Goal: Task Accomplishment & Management: Use online tool/utility

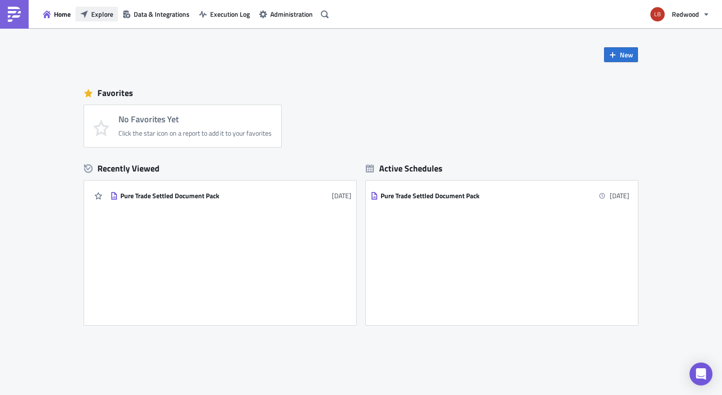
click at [98, 12] on span "Explore" at bounding box center [102, 14] width 22 height 10
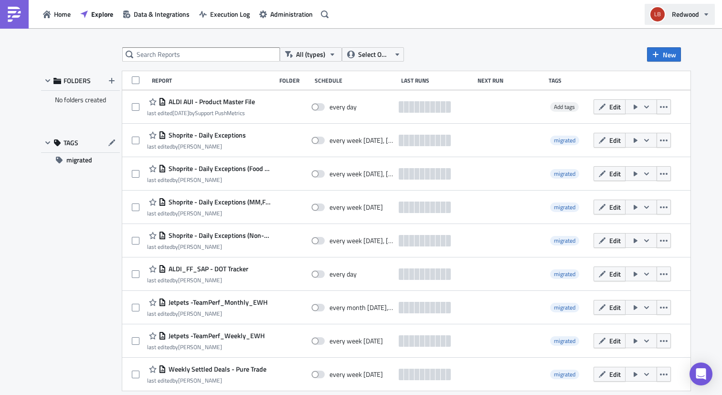
click at [668, 12] on button "Redwood" at bounding box center [680, 14] width 70 height 21
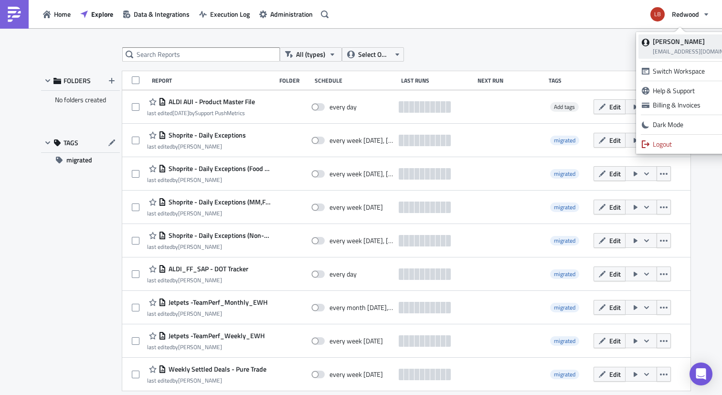
click at [672, 45] on strong "[PERSON_NAME]" at bounding box center [679, 41] width 52 height 10
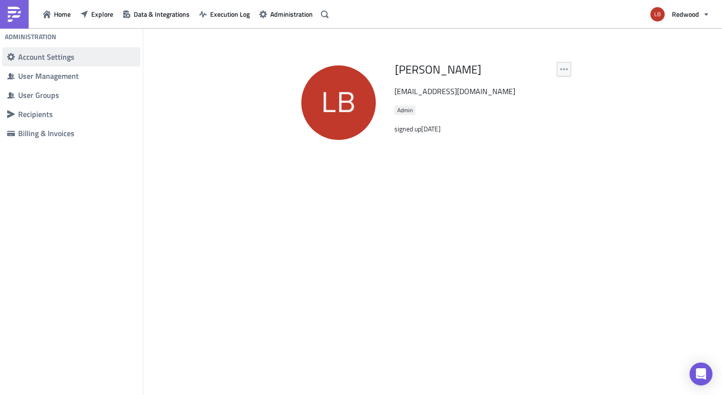
click at [45, 48] on span "Account Settings" at bounding box center [71, 56] width 138 height 19
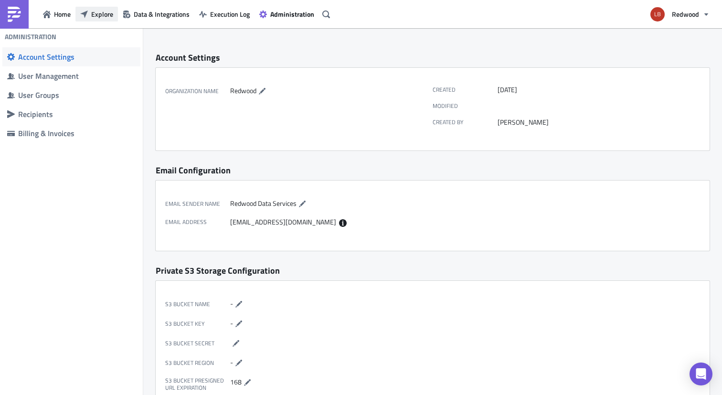
click at [107, 17] on span "Explore" at bounding box center [102, 14] width 22 height 10
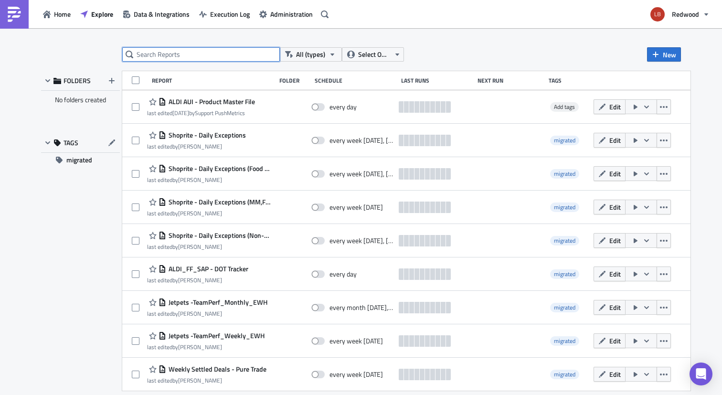
click at [194, 56] on input "text" at bounding box center [201, 54] width 158 height 14
type input "aldi sap - dot"
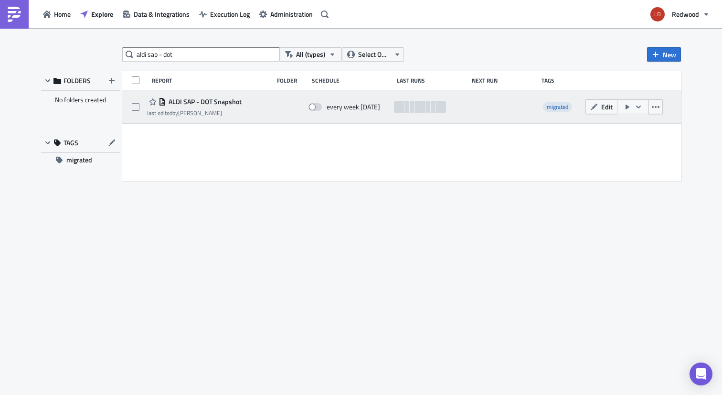
click at [215, 98] on span "ALDI SAP - DOT Snapshot" at bounding box center [203, 101] width 75 height 9
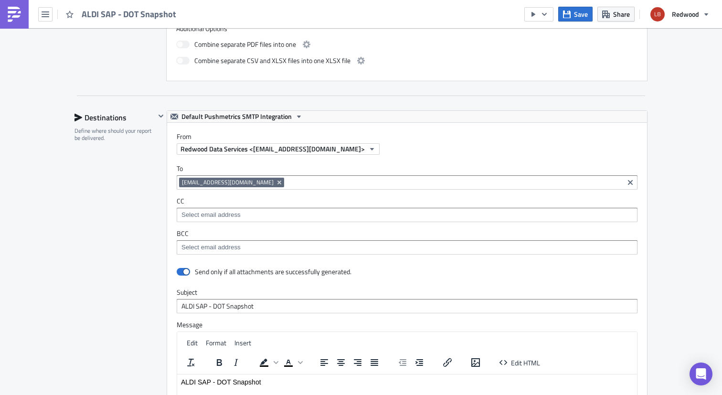
scroll to position [174, 0]
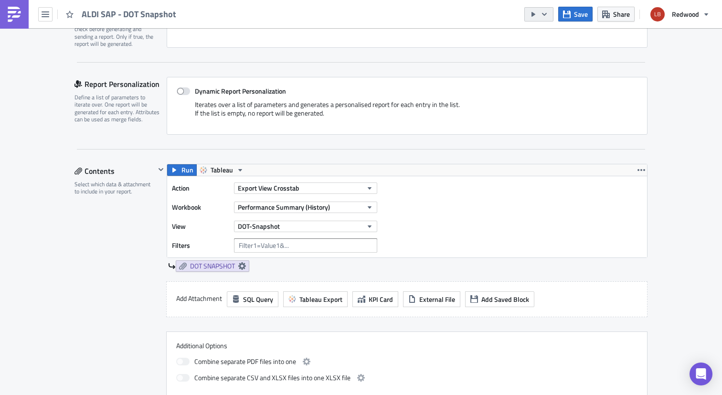
click at [549, 15] on button "button" at bounding box center [538, 14] width 29 height 14
click at [555, 35] on div "Send Just to Me" at bounding box center [568, 38] width 75 height 10
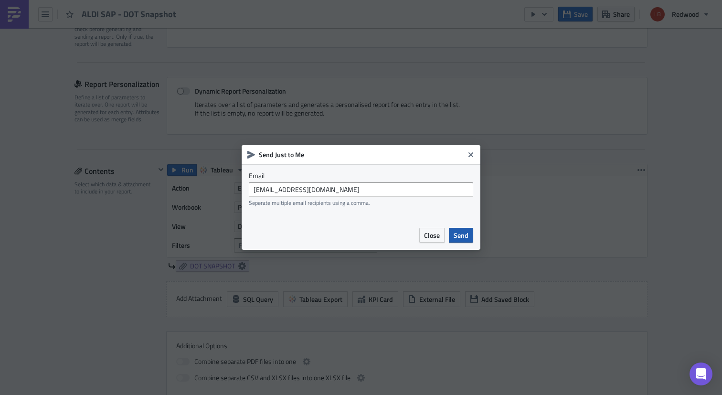
click at [462, 238] on span "Send" at bounding box center [461, 235] width 15 height 10
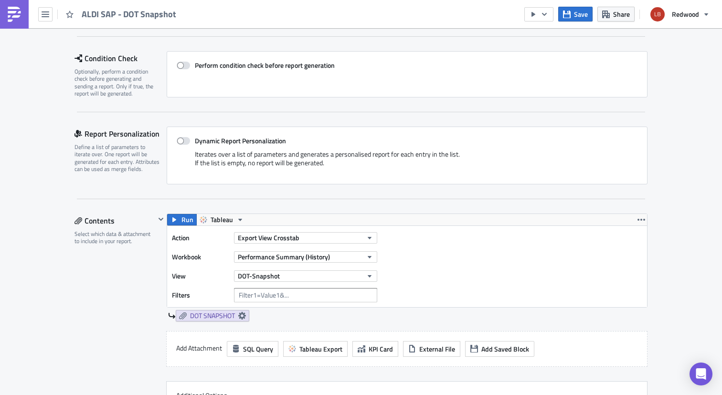
scroll to position [0, 0]
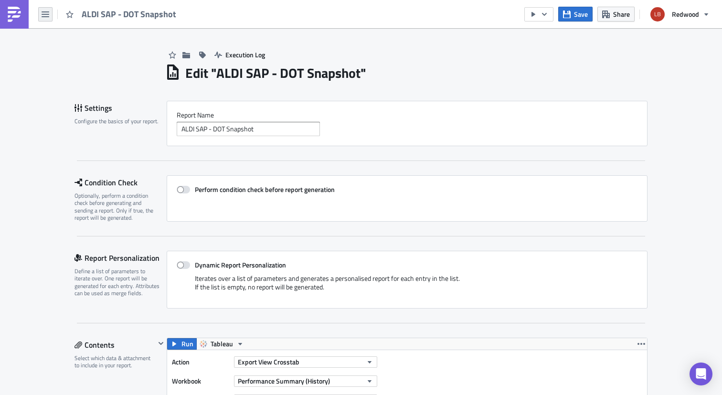
click at [45, 14] on icon "button" at bounding box center [46, 14] width 8 height 6
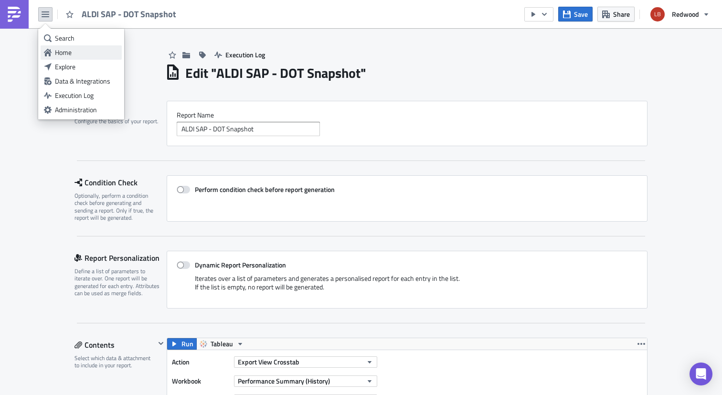
click at [81, 53] on div "Home" at bounding box center [87, 53] width 64 height 10
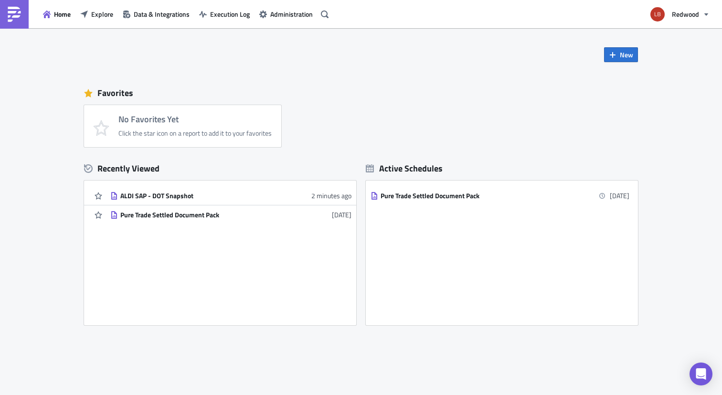
click at [99, 6] on div "Home Explore Data & Integrations Execution Log Administration" at bounding box center [166, 14] width 332 height 28
click at [99, 15] on span "Explore" at bounding box center [102, 14] width 22 height 10
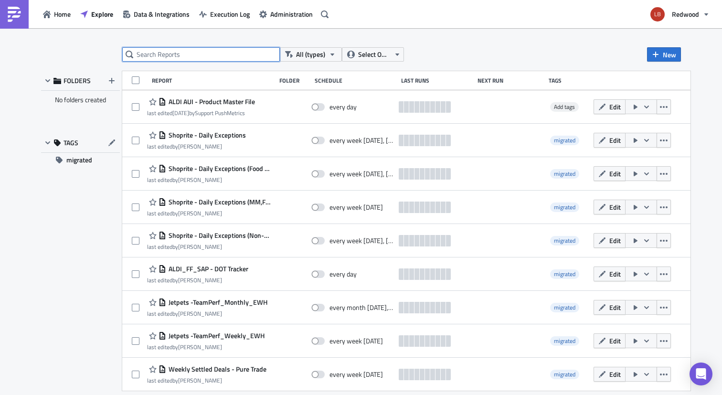
click at [192, 55] on input "text" at bounding box center [201, 54] width 158 height 14
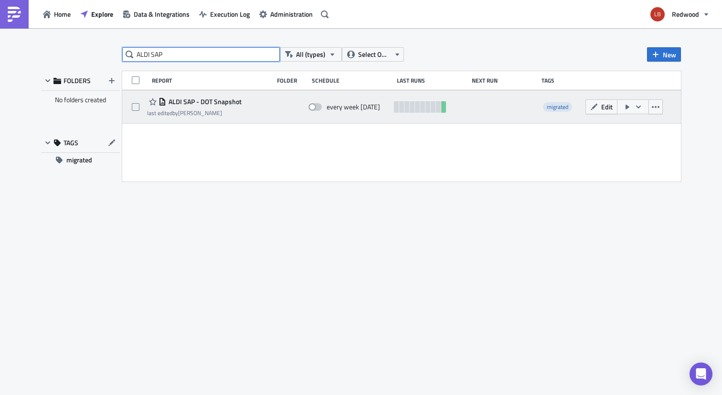
type input "ALDI SAP"
click at [317, 107] on span at bounding box center [315, 107] width 13 height 8
click at [317, 107] on input "checkbox" at bounding box center [313, 107] width 6 height 6
checkbox input "true"
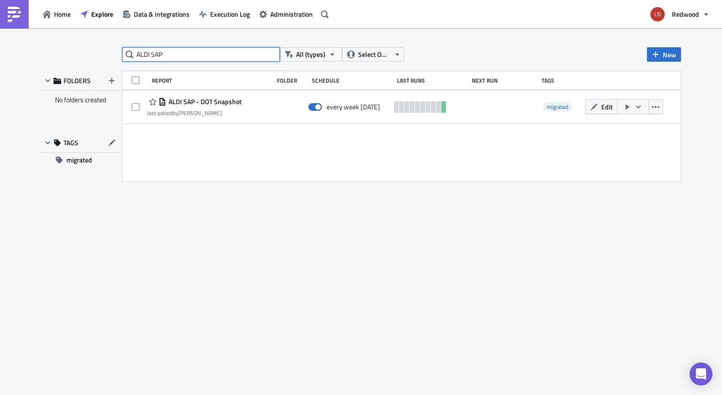
click at [253, 57] on input "ALDI SAP" at bounding box center [201, 54] width 158 height 14
type input "A"
type input "matching"
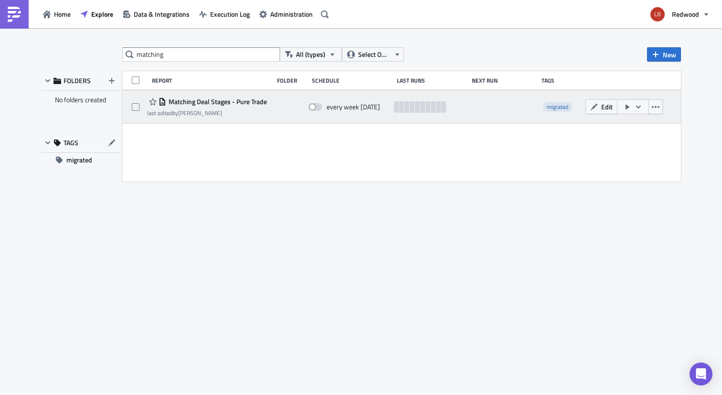
click at [639, 107] on icon "button" at bounding box center [638, 106] width 5 height 3
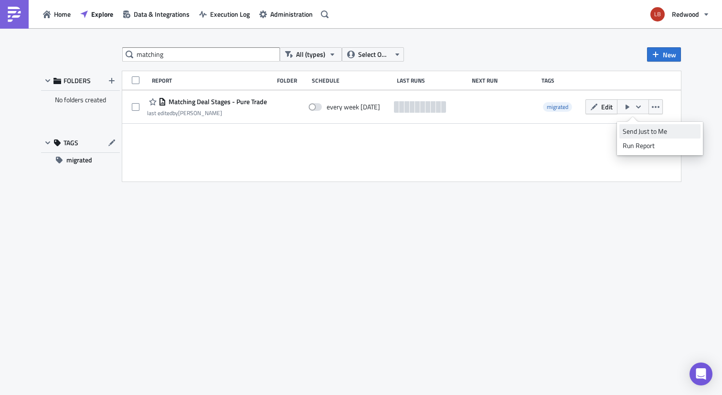
click at [651, 132] on div "Send Just to Me" at bounding box center [660, 132] width 75 height 10
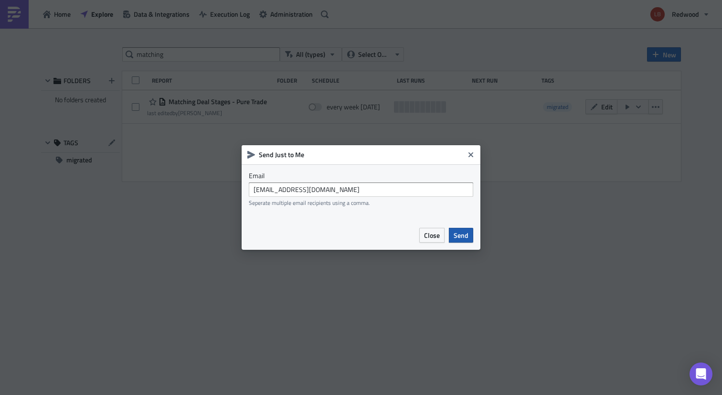
click at [467, 235] on span "Send" at bounding box center [461, 235] width 15 height 10
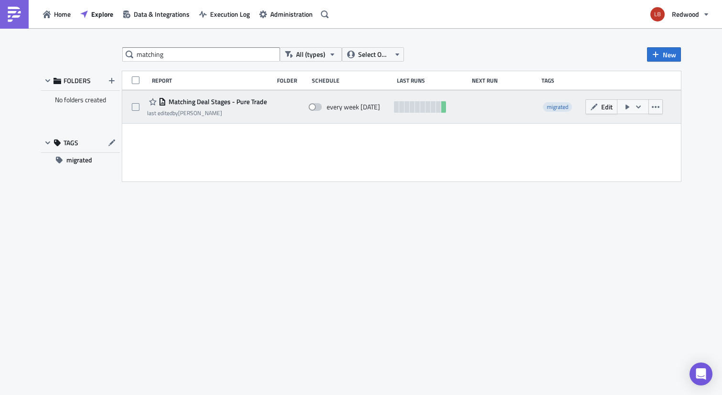
click at [316, 107] on span at bounding box center [315, 107] width 13 height 8
click at [316, 107] on input "checkbox" at bounding box center [313, 107] width 6 height 6
checkbox input "true"
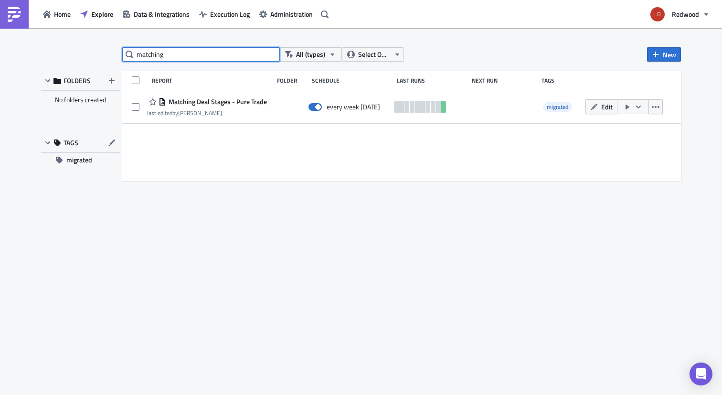
drag, startPoint x: 229, startPoint y: 53, endPoint x: 112, endPoint y: 48, distance: 116.6
click at [112, 48] on div "matching All (types) Select Owner New FOLDERS No folders created TAGS migrated …" at bounding box center [361, 212] width 650 height 330
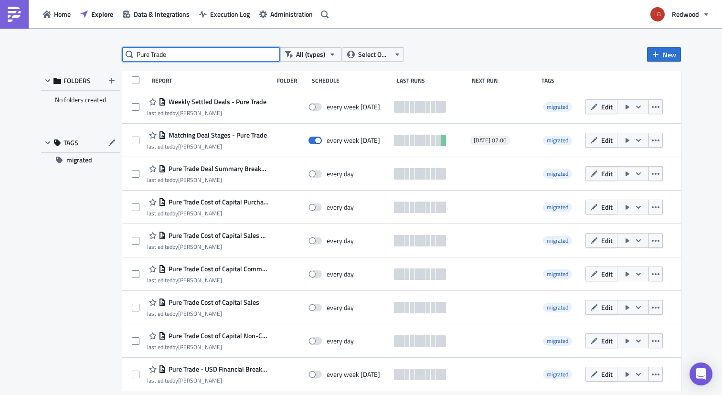
click at [199, 59] on input "Pure Trade" at bounding box center [201, 54] width 158 height 14
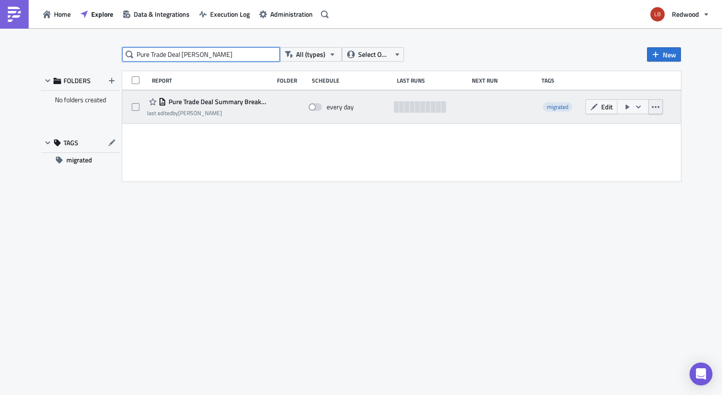
type input "Pure Trade Deal Summar"
click at [657, 107] on icon "button" at bounding box center [656, 107] width 8 height 8
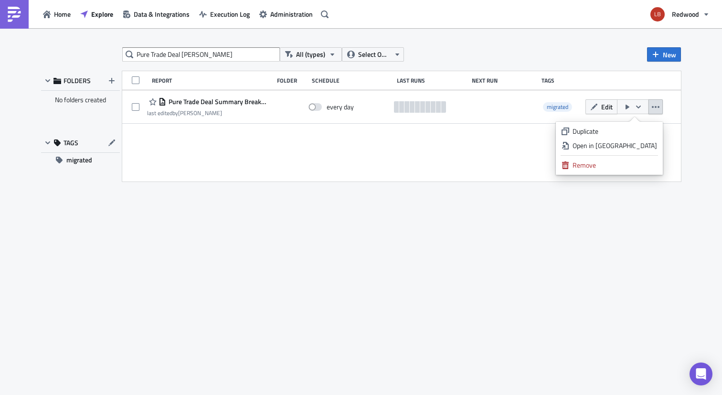
click at [497, 163] on div "Report Folder Schedule Last Runs Next Run Tags Pure Trade Deal Summary Breakdow…" at bounding box center [401, 126] width 559 height 110
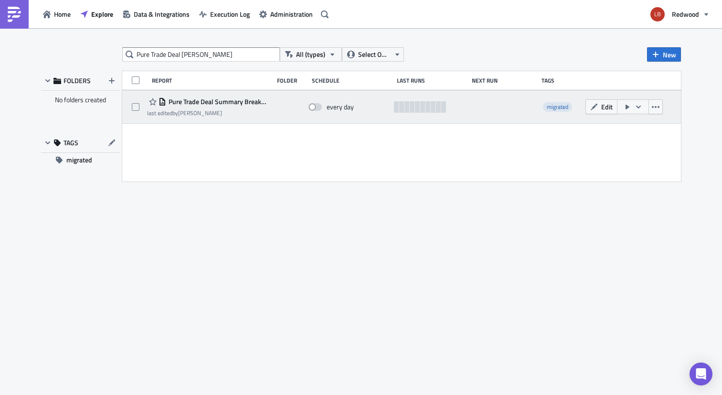
click at [636, 106] on icon "button" at bounding box center [639, 107] width 8 height 8
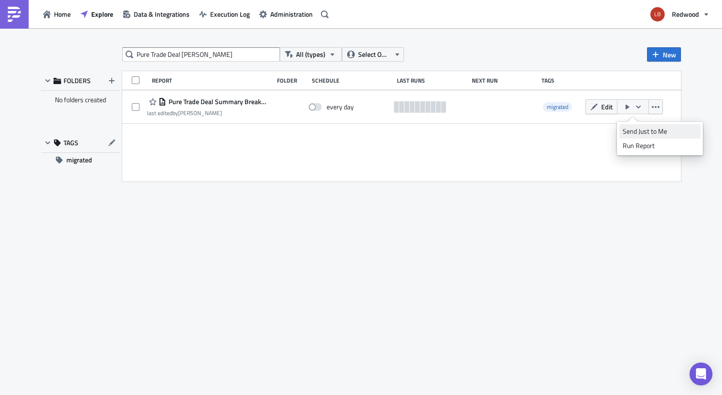
click at [628, 129] on div "Send Just to Me" at bounding box center [660, 132] width 75 height 10
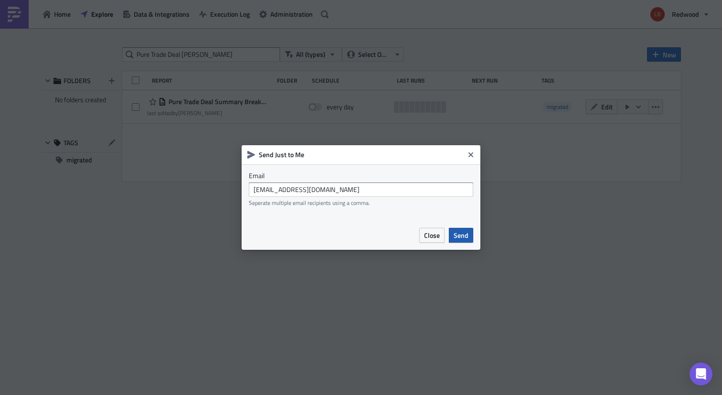
click at [461, 233] on span "Send" at bounding box center [461, 235] width 15 height 10
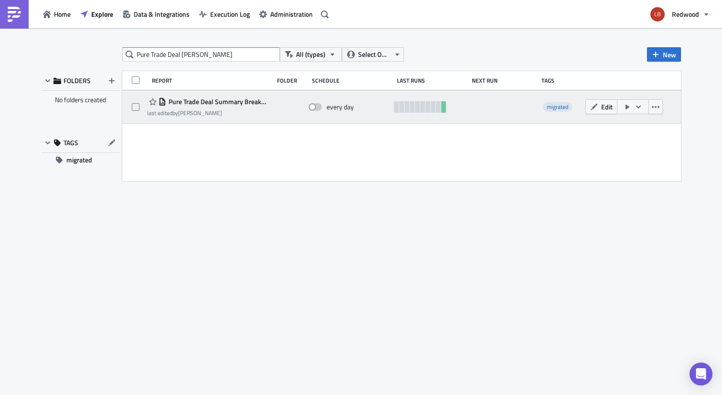
click at [318, 107] on span at bounding box center [315, 107] width 13 height 8
click at [317, 107] on input "checkbox" at bounding box center [313, 107] width 6 height 6
checkbox input "true"
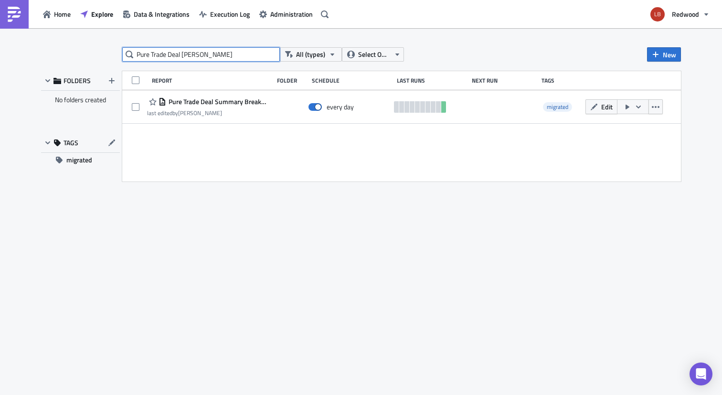
drag, startPoint x: 227, startPoint y: 57, endPoint x: 118, endPoint y: 44, distance: 109.7
click at [118, 44] on div "Pure Trade Deal Summar All (types) Select Owner New FOLDERS No folders created …" at bounding box center [361, 212] width 722 height 368
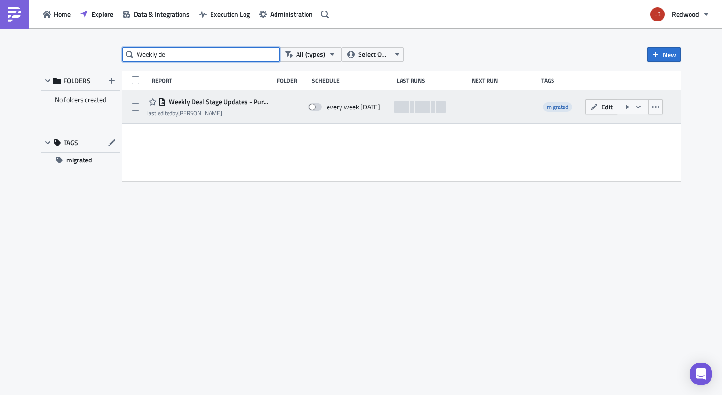
type input "Weekly de"
click at [640, 111] on button "button" at bounding box center [633, 106] width 32 height 15
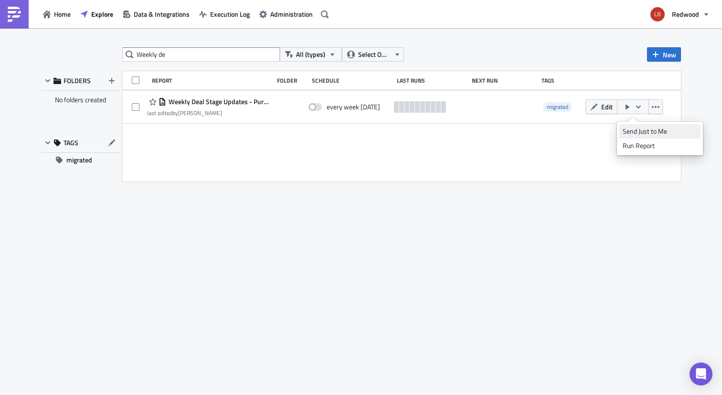
click at [631, 131] on div "Send Just to Me" at bounding box center [660, 132] width 75 height 10
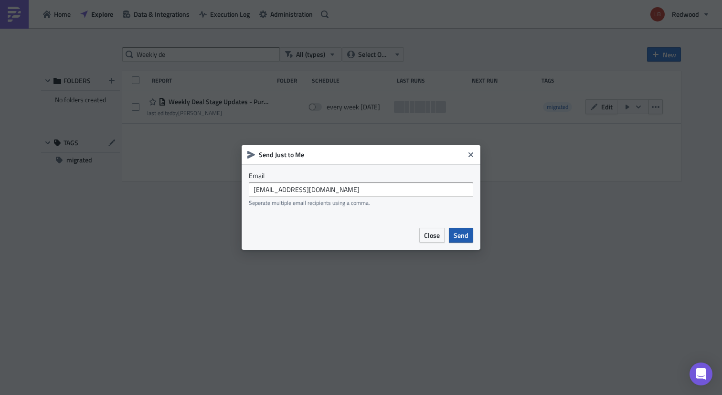
click at [466, 232] on span "Send" at bounding box center [461, 235] width 15 height 10
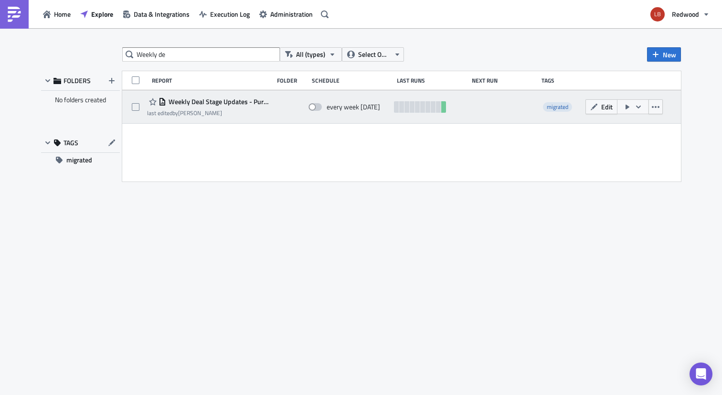
click at [319, 106] on span at bounding box center [315, 107] width 13 height 8
click at [317, 106] on input "checkbox" at bounding box center [313, 107] width 6 height 6
checkbox input "true"
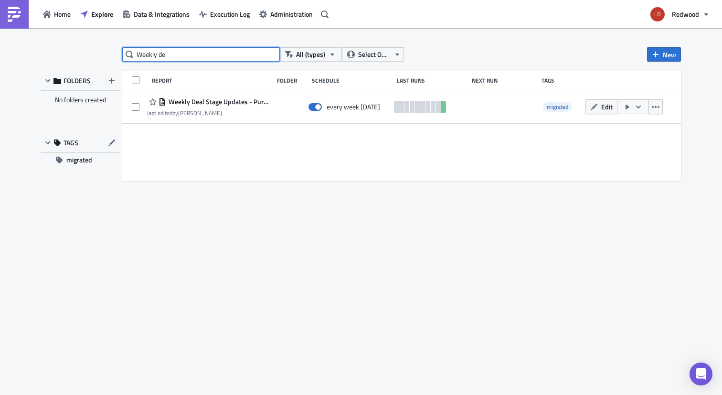
drag, startPoint x: 198, startPoint y: 58, endPoint x: 101, endPoint y: 58, distance: 97.0
click at [101, 58] on div "Weekly de All (types) Select Owner New FOLDERS No folders created TAGS migrated…" at bounding box center [361, 212] width 650 height 330
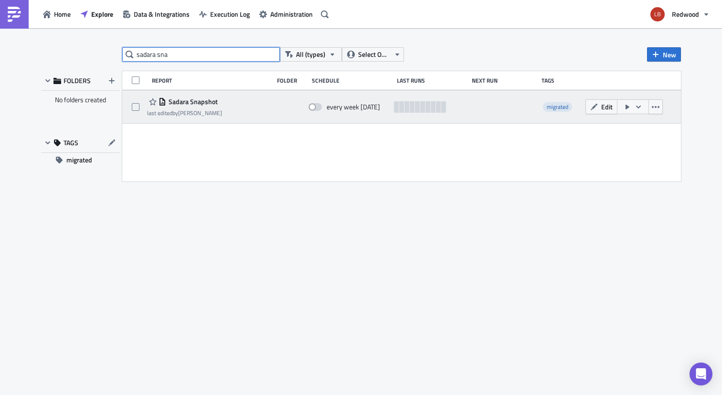
type input "sadara sna"
click at [635, 109] on icon "button" at bounding box center [639, 107] width 8 height 8
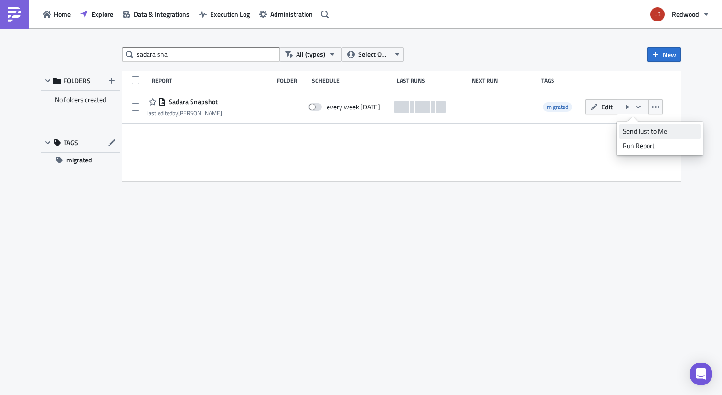
click at [638, 131] on div "Send Just to Me" at bounding box center [660, 132] width 75 height 10
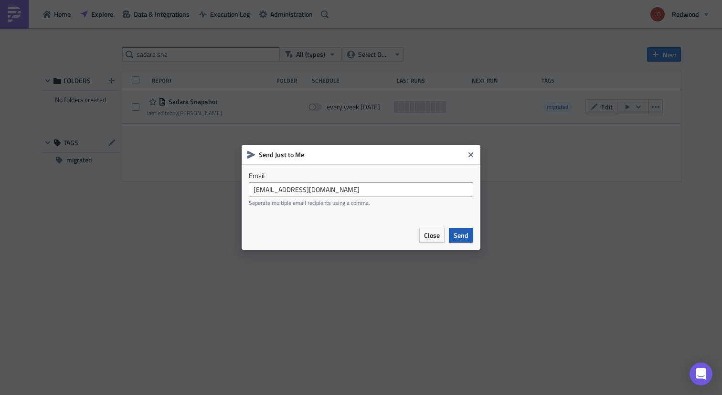
click at [459, 235] on span "Send" at bounding box center [461, 235] width 15 height 10
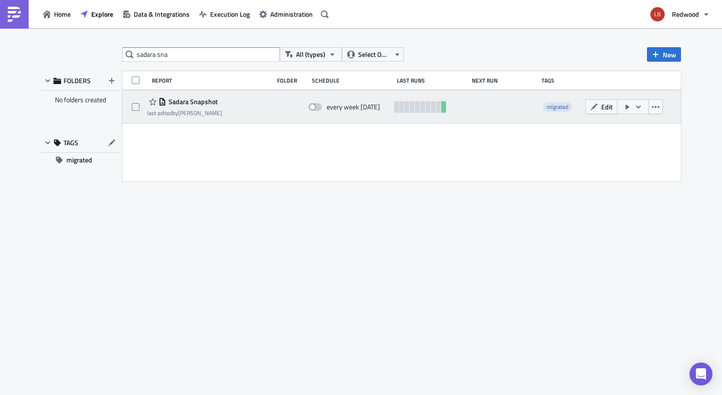
click at [315, 105] on span at bounding box center [315, 107] width 13 height 8
click at [315, 105] on input "checkbox" at bounding box center [313, 107] width 6 height 6
checkbox input "true"
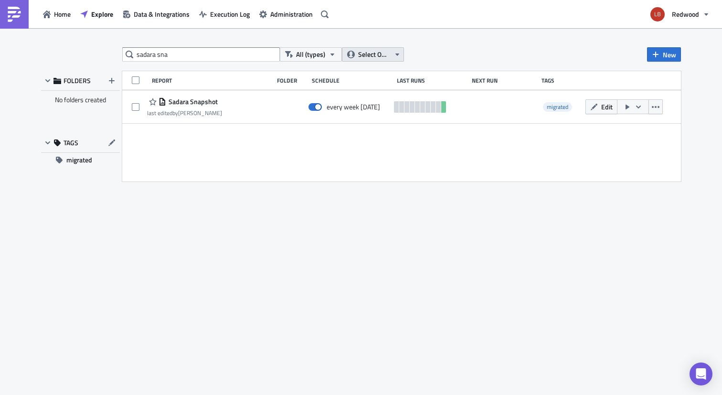
click at [373, 55] on span "Select Owner" at bounding box center [374, 54] width 32 height 11
drag, startPoint x: 259, startPoint y: 54, endPoint x: 131, endPoint y: 52, distance: 128.0
click at [131, 52] on div "sadara sna" at bounding box center [201, 54] width 158 height 14
drag, startPoint x: 173, startPoint y: 54, endPoint x: 117, endPoint y: 54, distance: 56.4
click at [118, 54] on div "sadara sna All (types) Select Owner New FOLDERS No folders created TAGS migrate…" at bounding box center [361, 212] width 650 height 330
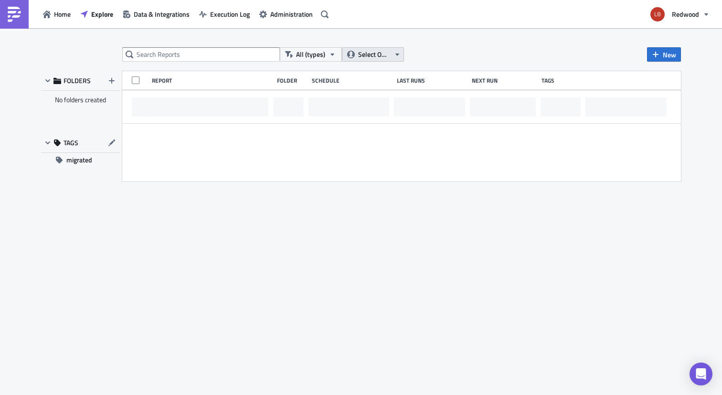
click at [384, 48] on button "Select Owner" at bounding box center [373, 54] width 62 height 14
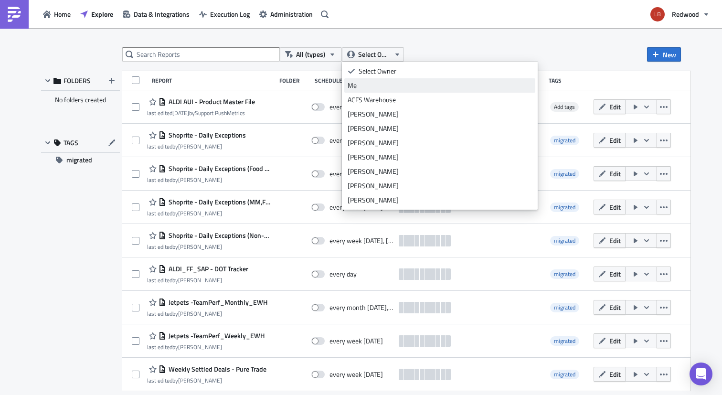
click at [366, 87] on div "Me" at bounding box center [440, 86] width 184 height 10
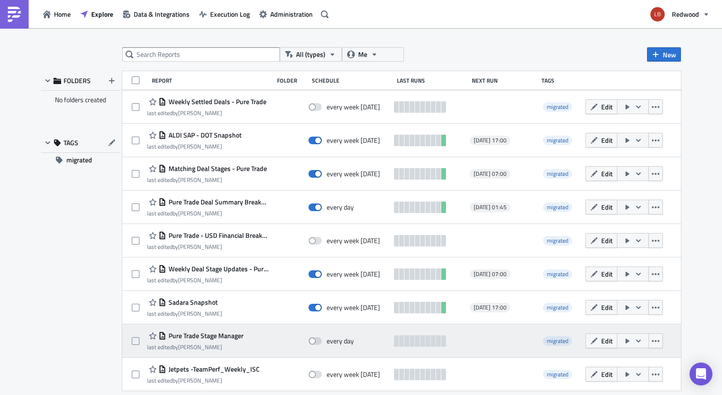
click at [649, 340] on button "button" at bounding box center [633, 340] width 32 height 15
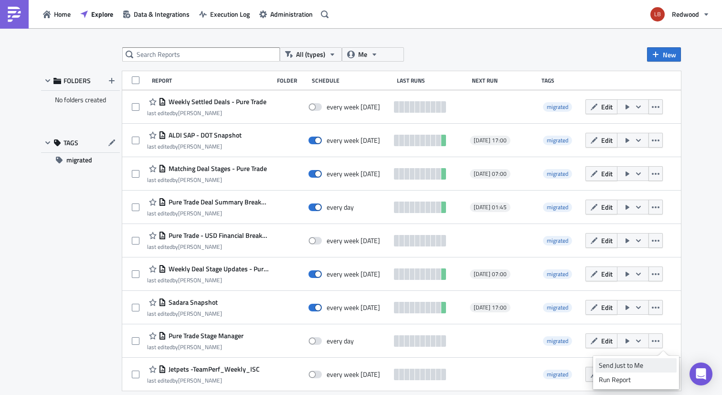
click at [643, 364] on div "Send Just to Me" at bounding box center [636, 366] width 75 height 10
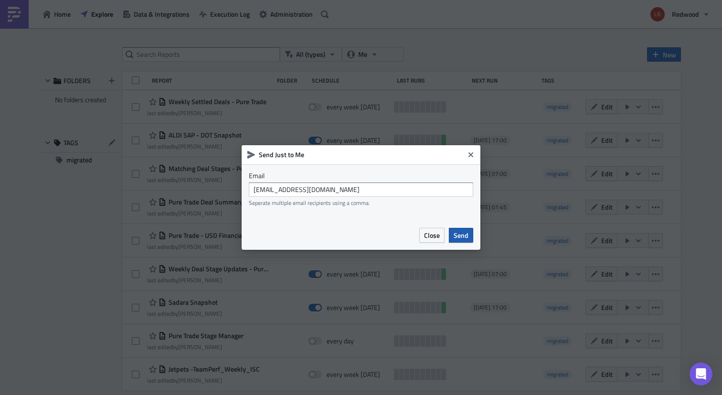
click at [469, 238] on button "Send" at bounding box center [461, 235] width 24 height 15
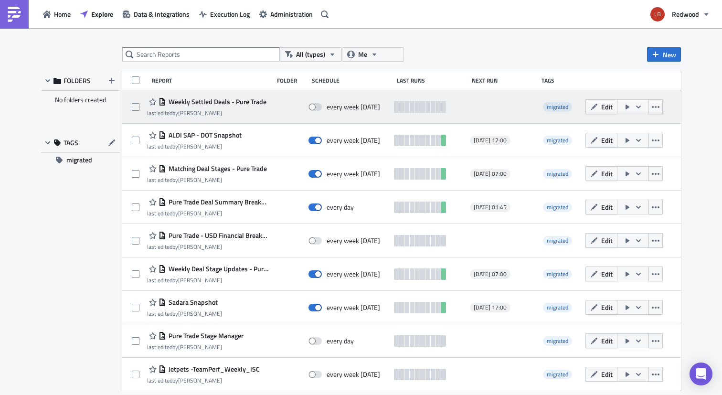
click at [631, 107] on icon "button" at bounding box center [628, 107] width 8 height 8
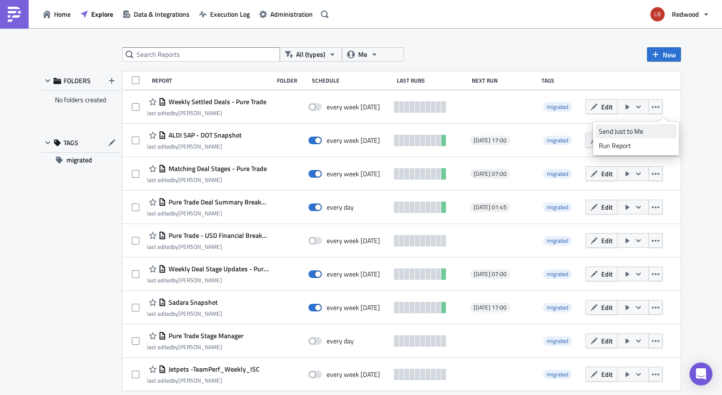
click at [639, 131] on div "Send Just to Me" at bounding box center [636, 132] width 75 height 10
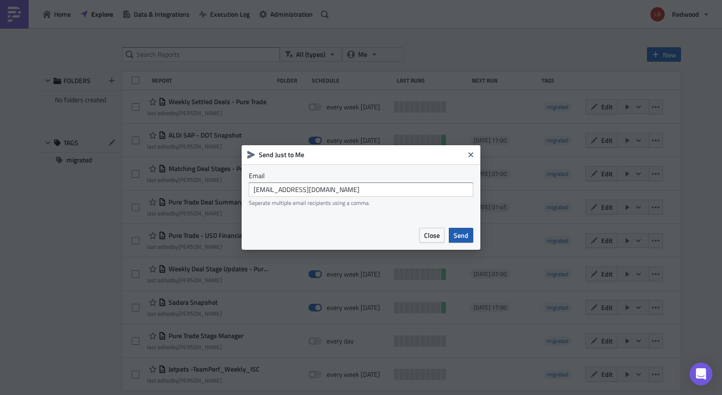
click at [469, 233] on button "Send" at bounding box center [461, 235] width 24 height 15
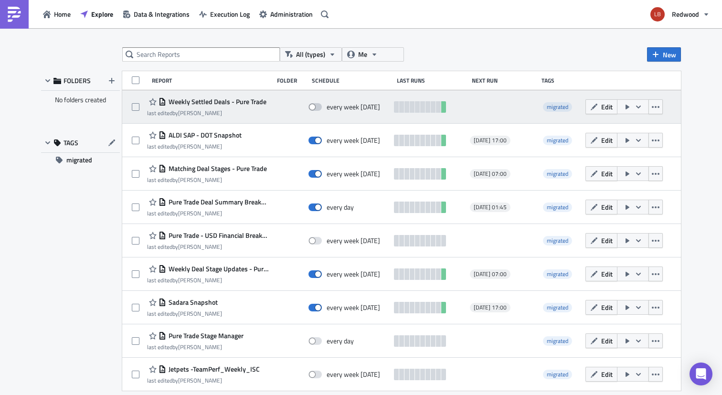
click at [322, 106] on span at bounding box center [315, 107] width 13 height 8
click at [317, 106] on input "checkbox" at bounding box center [313, 107] width 6 height 6
checkbox input "true"
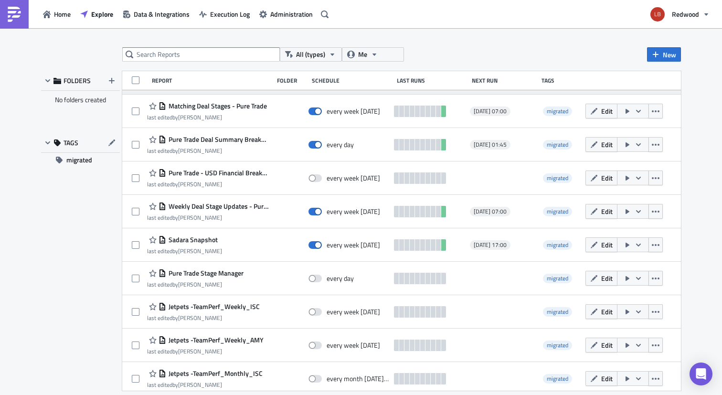
scroll to position [86, 0]
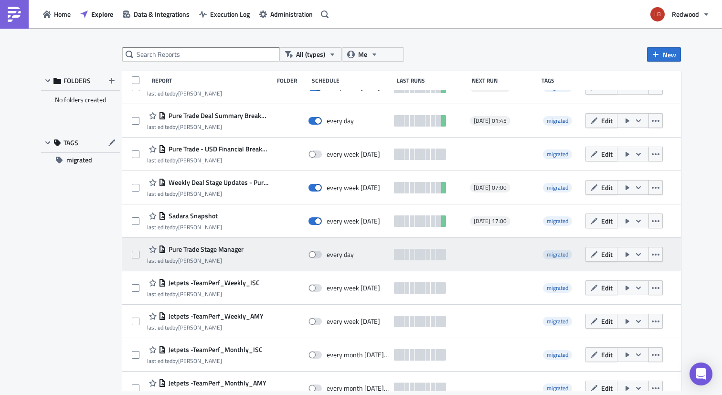
click at [649, 257] on button "button" at bounding box center [633, 254] width 32 height 15
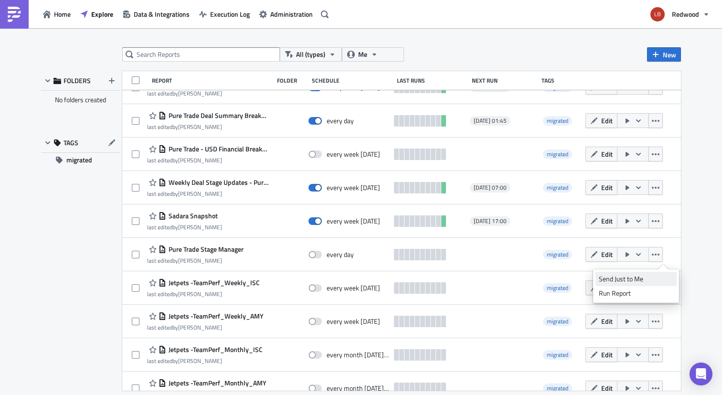
click at [640, 273] on link "Send Just to Me" at bounding box center [636, 279] width 81 height 14
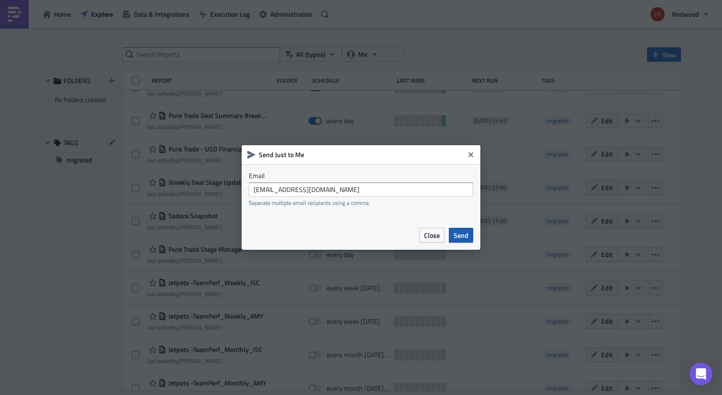
click at [460, 235] on span "Send" at bounding box center [461, 235] width 15 height 10
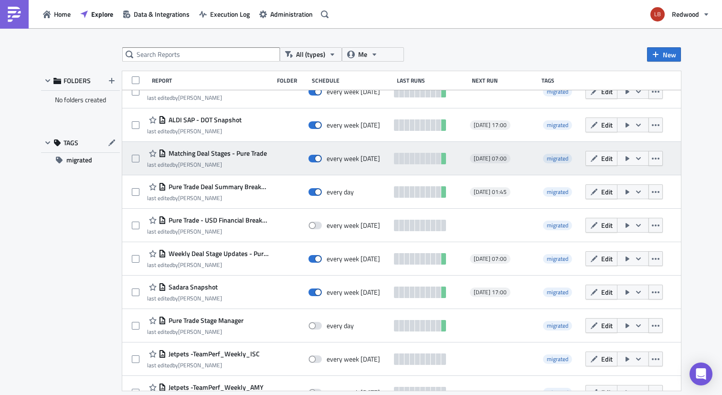
scroll to position [46, 0]
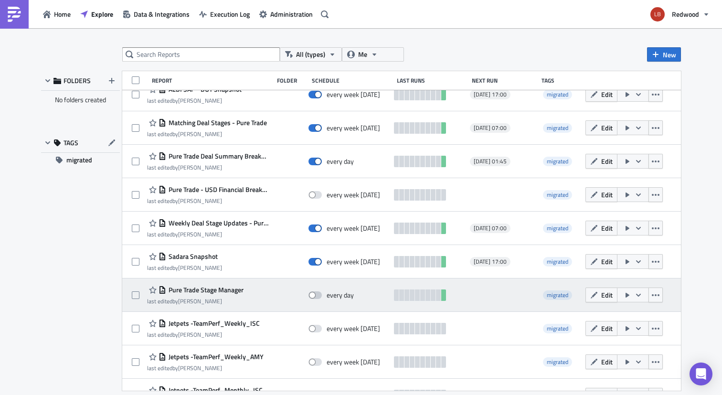
click at [322, 294] on span at bounding box center [315, 295] width 13 height 8
click at [317, 294] on input "checkbox" at bounding box center [313, 295] width 6 height 6
checkbox input "true"
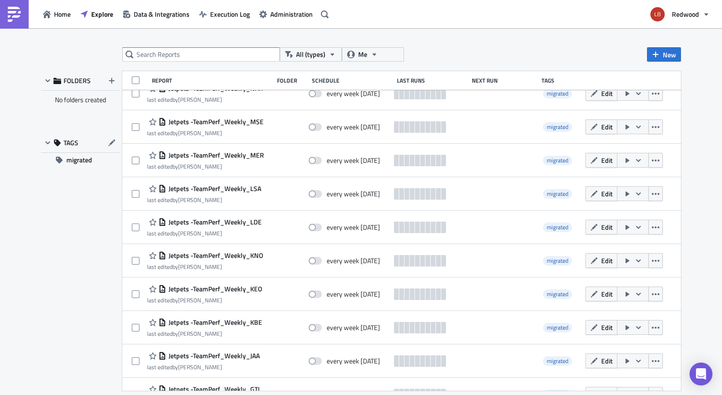
scroll to position [1906, 0]
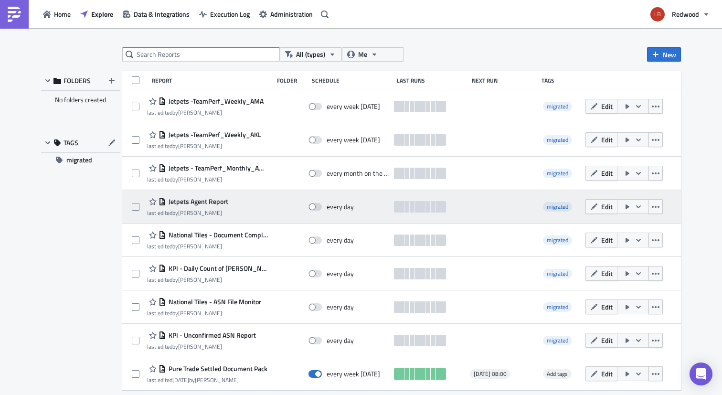
click at [631, 207] on icon "button" at bounding box center [628, 207] width 8 height 8
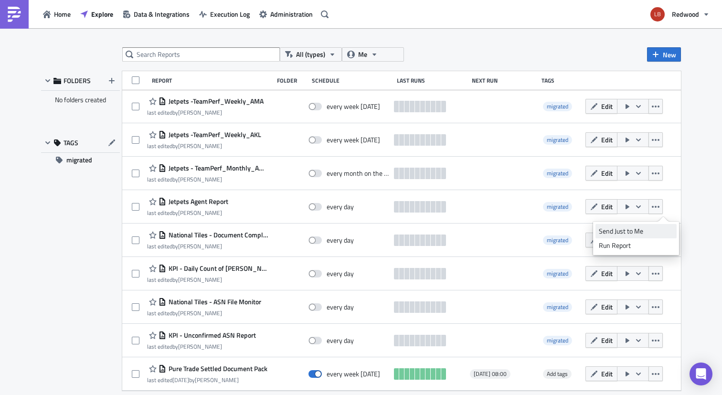
click at [632, 226] on div "Send Just to Me" at bounding box center [636, 231] width 75 height 10
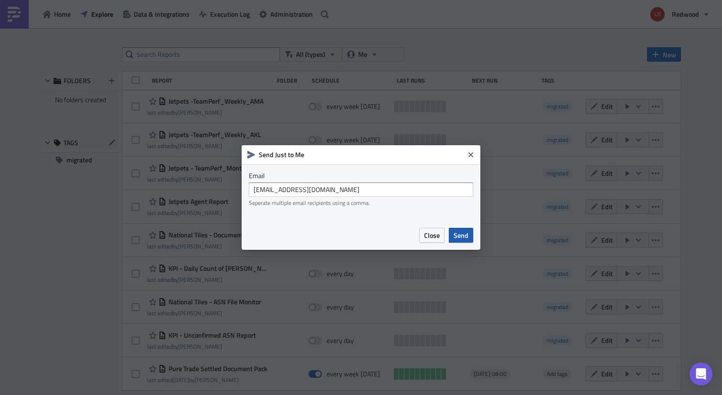
click at [457, 232] on span "Send" at bounding box center [461, 235] width 15 height 10
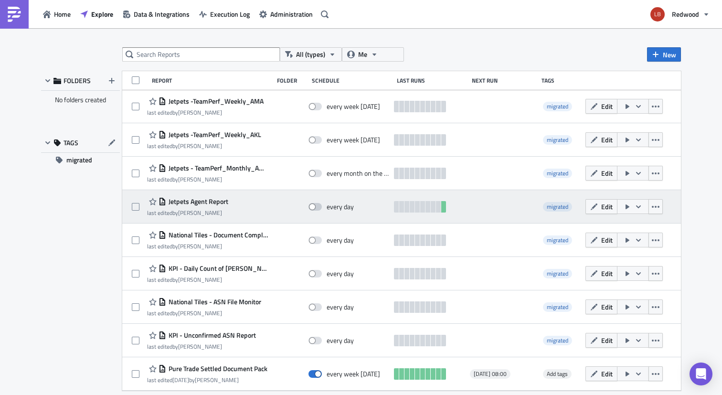
click at [322, 208] on span at bounding box center [315, 207] width 13 height 8
click at [317, 208] on input "checkbox" at bounding box center [313, 207] width 6 height 6
checkbox input "true"
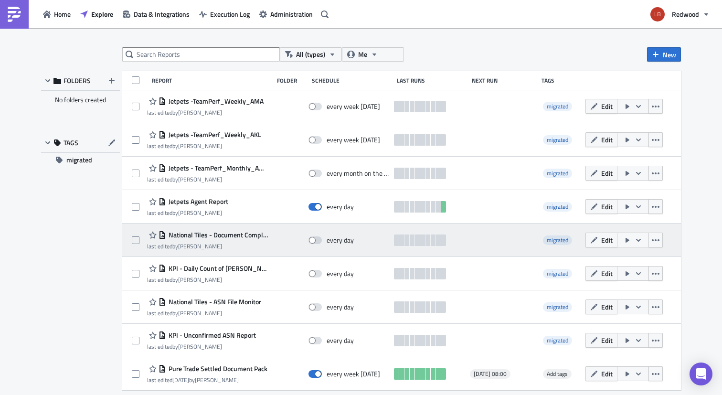
click at [649, 240] on button "button" at bounding box center [633, 240] width 32 height 15
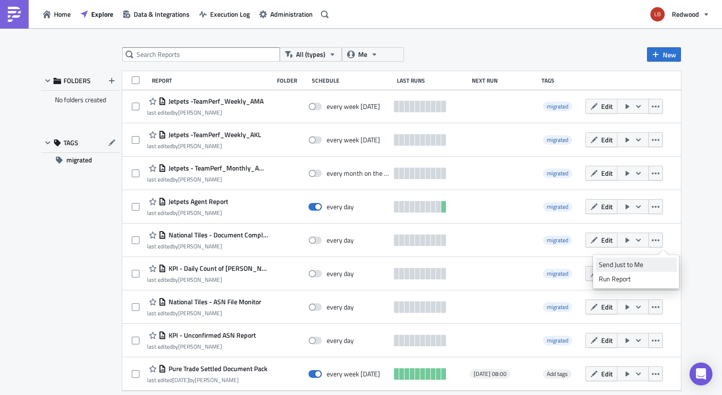
click at [632, 263] on div "Send Just to Me" at bounding box center [636, 265] width 75 height 10
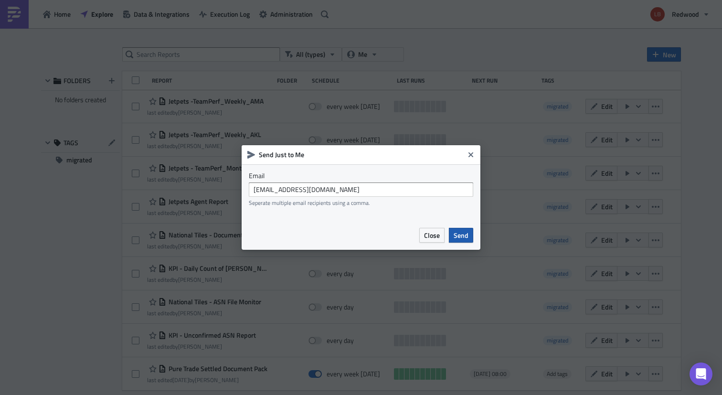
click at [459, 238] on span "Send" at bounding box center [461, 235] width 15 height 10
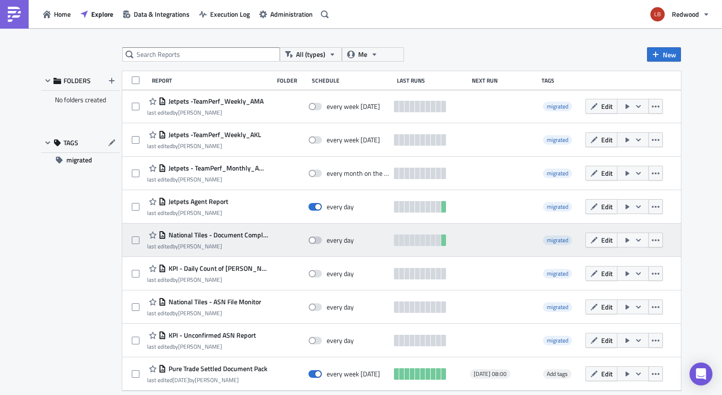
click at [322, 243] on span at bounding box center [315, 240] width 13 height 8
click at [317, 243] on input "checkbox" at bounding box center [313, 240] width 6 height 6
checkbox input "true"
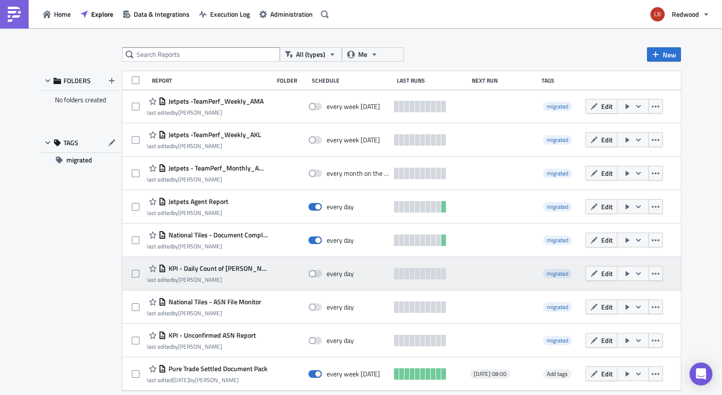
click at [642, 275] on icon "button" at bounding box center [639, 274] width 8 height 8
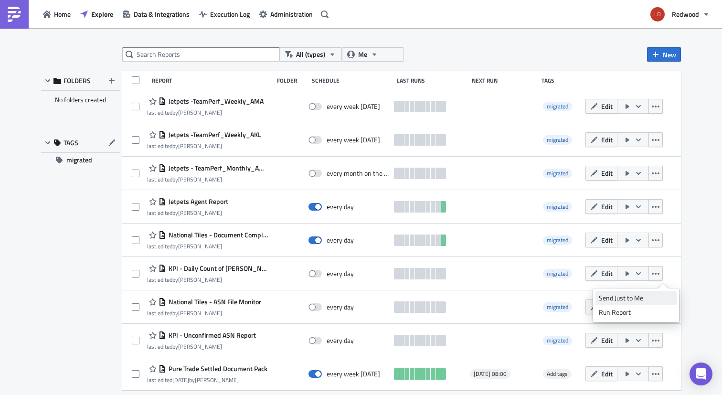
click at [647, 301] on div "Send Just to Me" at bounding box center [636, 298] width 75 height 10
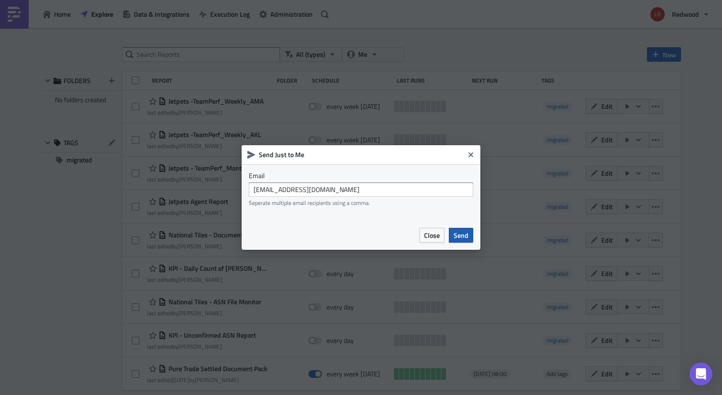
click at [466, 236] on span "Send" at bounding box center [461, 235] width 15 height 10
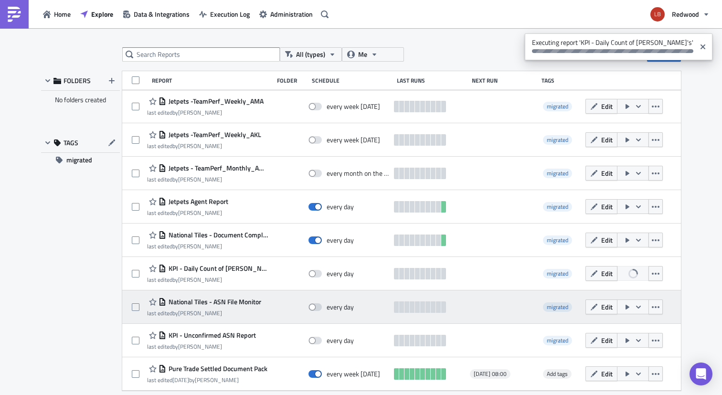
click at [649, 310] on button "button" at bounding box center [633, 306] width 32 height 15
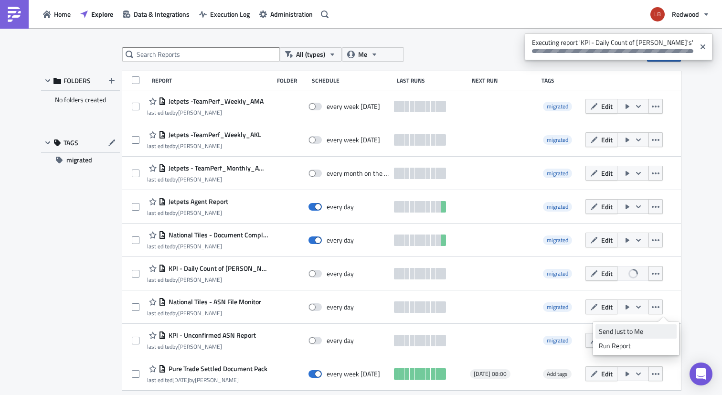
click at [649, 329] on div "Send Just to Me" at bounding box center [636, 332] width 75 height 10
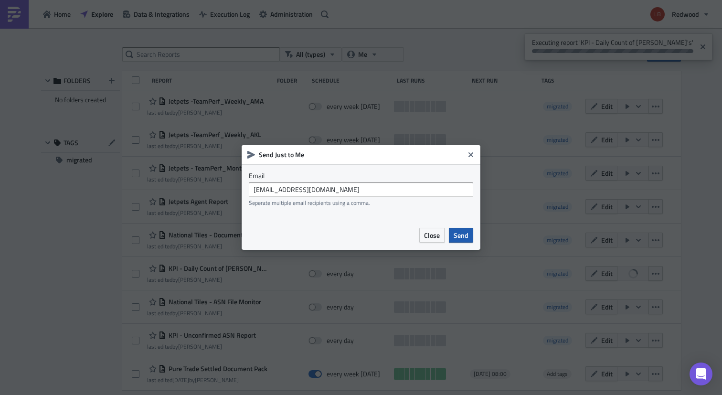
click at [465, 233] on span "Send" at bounding box center [461, 235] width 15 height 10
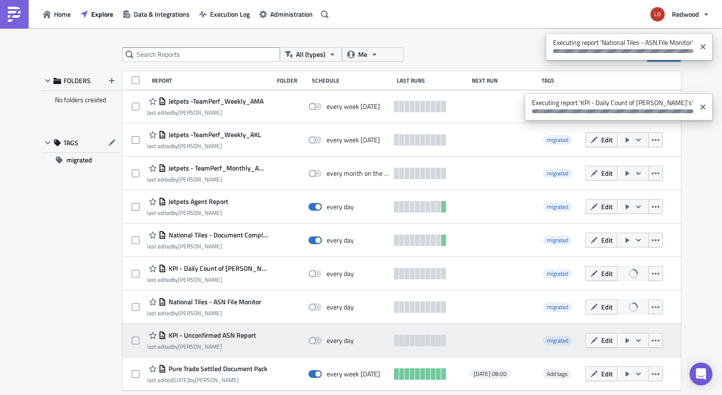
click at [649, 335] on button "button" at bounding box center [633, 340] width 32 height 15
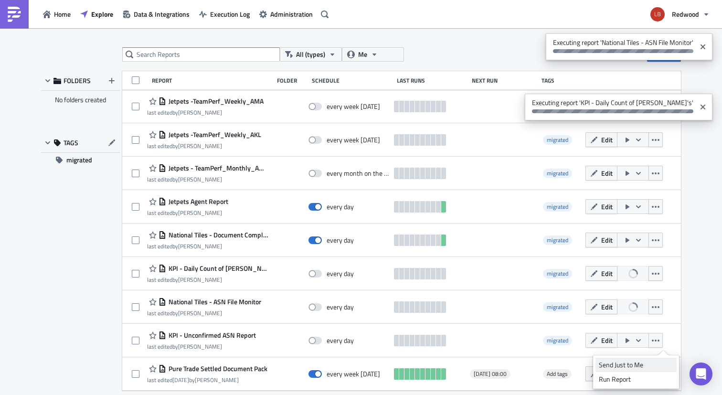
click at [623, 363] on div "Send Just to Me" at bounding box center [636, 365] width 75 height 10
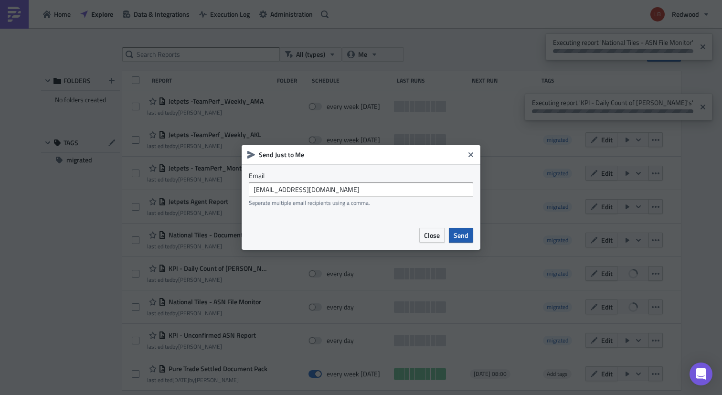
click at [463, 236] on span "Send" at bounding box center [461, 235] width 15 height 10
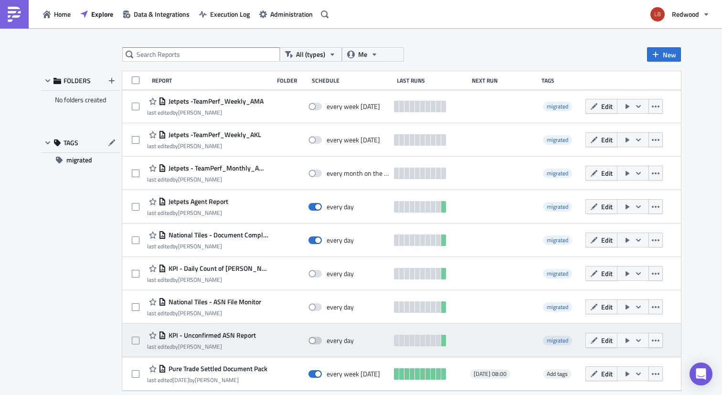
click at [322, 340] on span at bounding box center [315, 341] width 13 height 8
click at [317, 340] on input "checkbox" at bounding box center [313, 341] width 6 height 6
checkbox input "true"
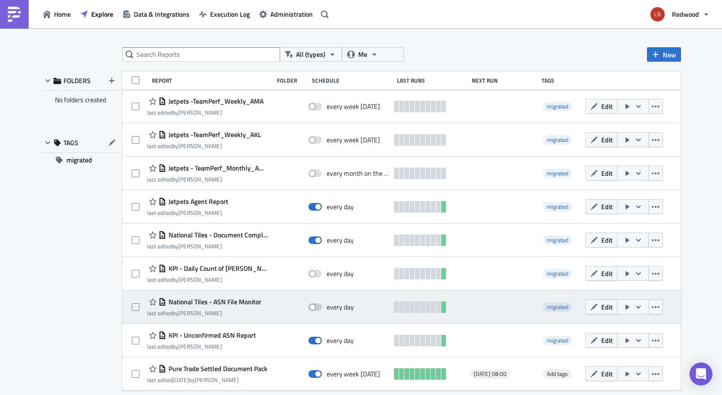
click at [322, 306] on span at bounding box center [315, 307] width 13 height 8
click at [317, 306] on input "checkbox" at bounding box center [313, 307] width 6 height 6
checkbox input "true"
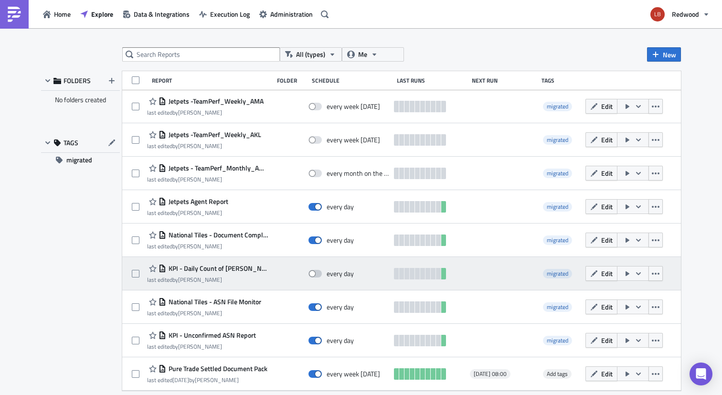
click at [322, 270] on span at bounding box center [315, 274] width 13 height 8
click at [317, 271] on input "checkbox" at bounding box center [313, 274] width 6 height 6
checkbox input "true"
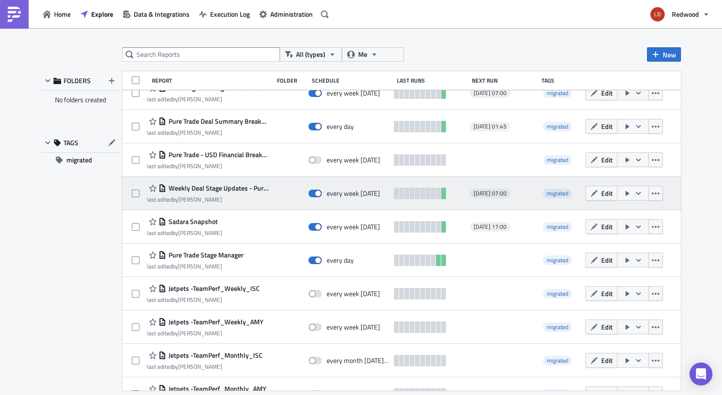
scroll to position [97, 0]
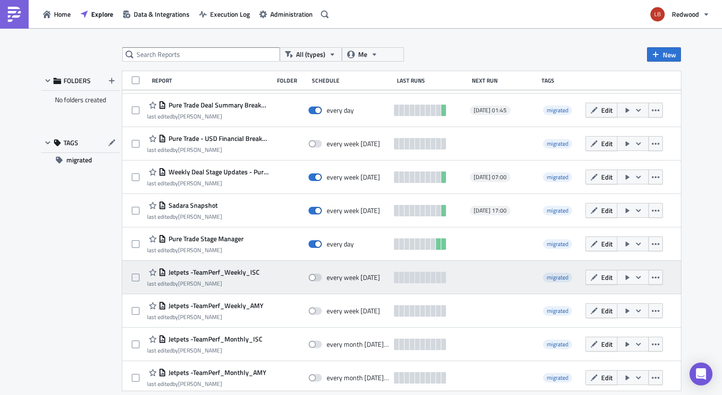
click at [631, 279] on icon "button" at bounding box center [628, 278] width 8 height 8
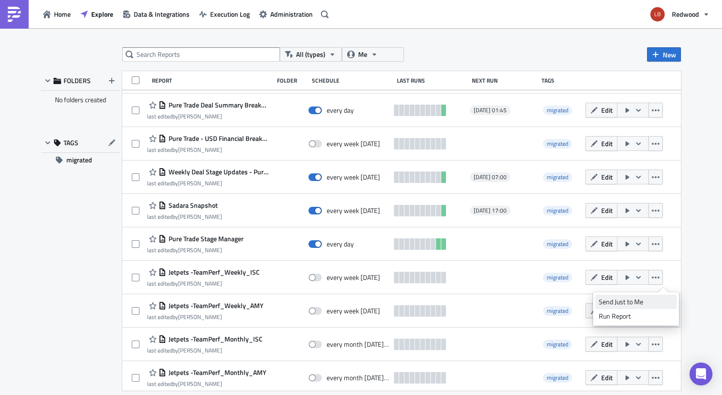
click at [630, 301] on div "Send Just to Me" at bounding box center [636, 302] width 75 height 10
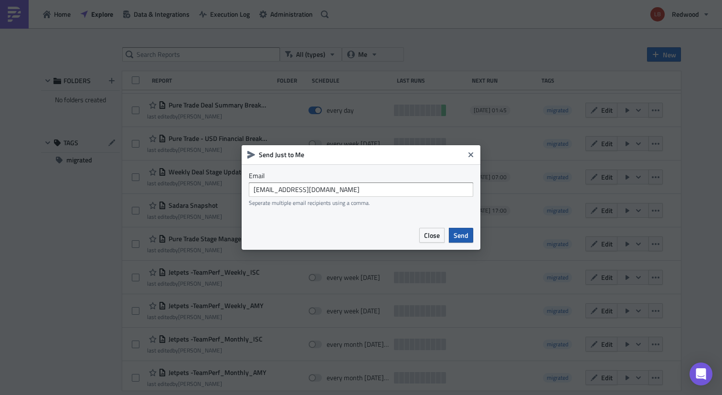
click at [465, 236] on span "Send" at bounding box center [461, 235] width 15 height 10
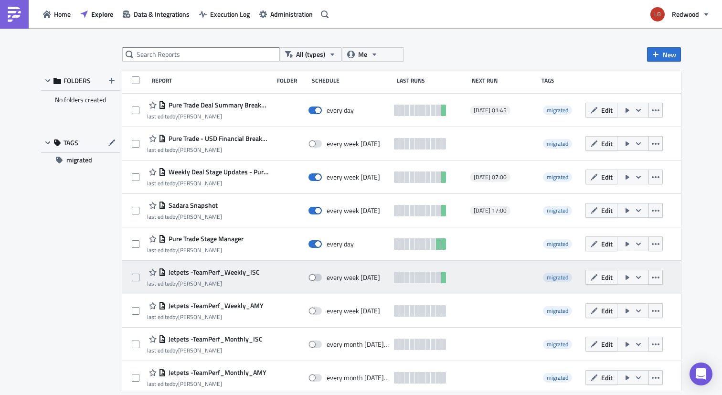
click at [322, 276] on span at bounding box center [315, 278] width 13 height 8
click at [317, 276] on input "checkbox" at bounding box center [313, 278] width 6 height 6
checkbox input "true"
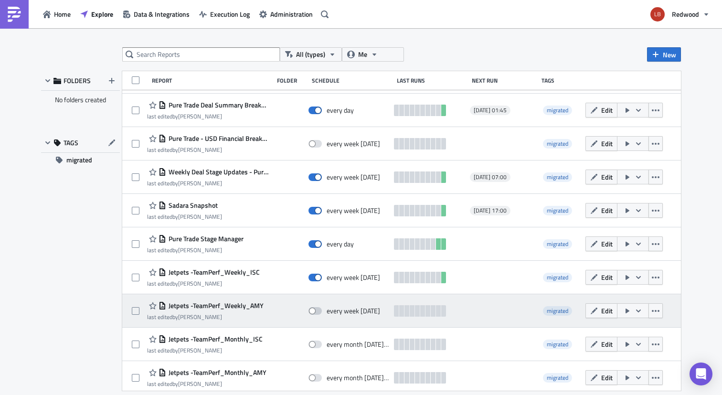
click at [322, 310] on span at bounding box center [315, 311] width 13 height 8
click at [317, 310] on input "checkbox" at bounding box center [313, 311] width 6 height 6
checkbox input "true"
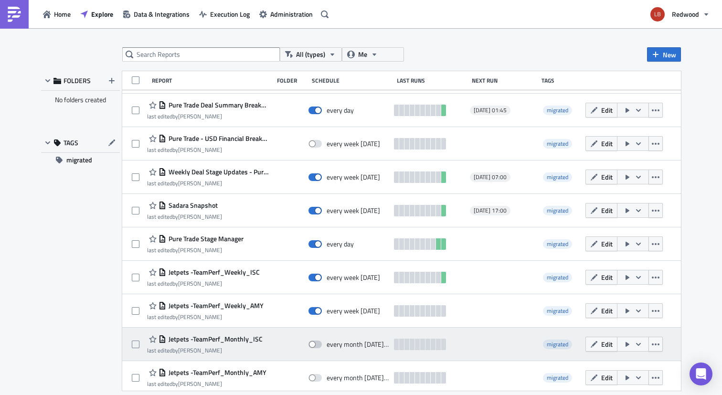
click at [327, 342] on label at bounding box center [318, 344] width 18 height 9
click at [317, 342] on input "checkbox" at bounding box center [313, 345] width 6 height 6
checkbox input "true"
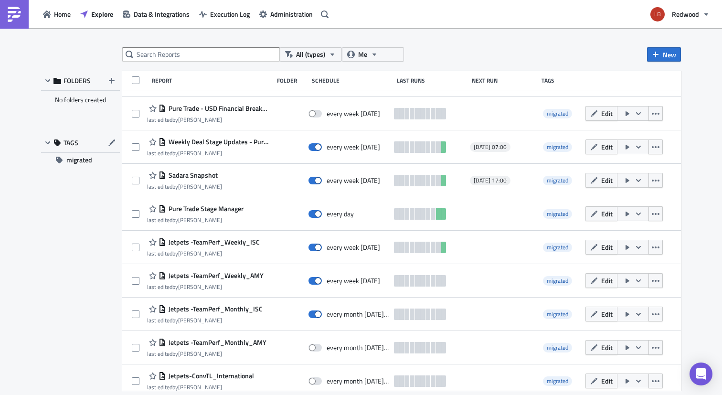
scroll to position [131, 0]
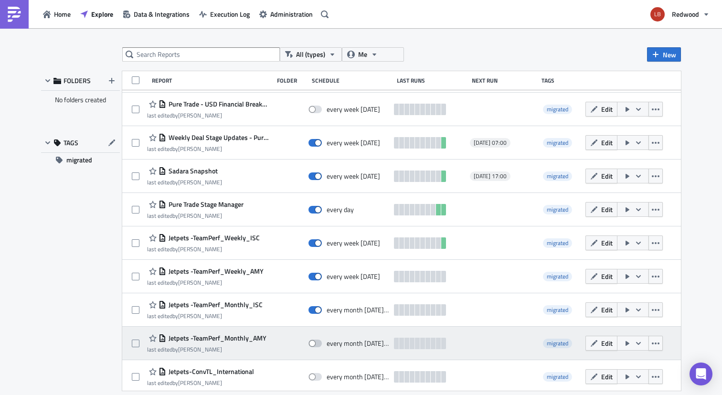
click at [322, 344] on span at bounding box center [315, 344] width 13 height 8
click at [317, 344] on input "checkbox" at bounding box center [313, 344] width 6 height 6
checkbox input "true"
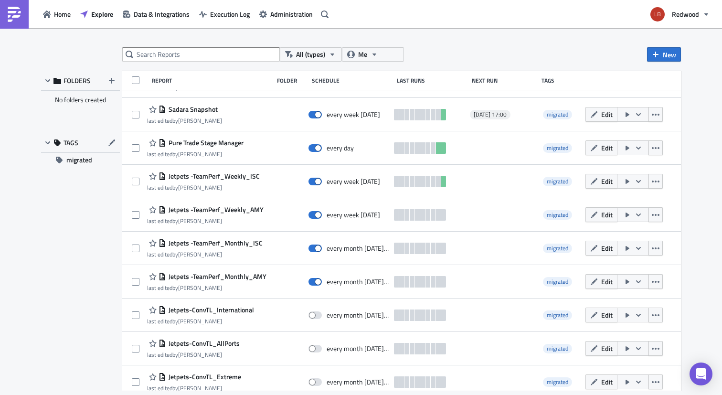
scroll to position [262, 0]
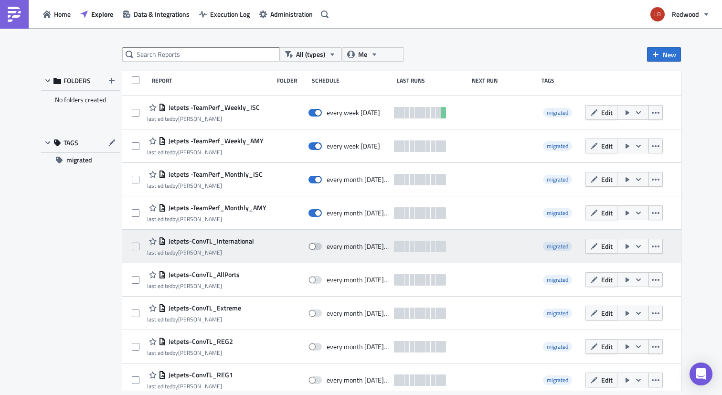
click at [322, 246] on span at bounding box center [315, 247] width 13 height 8
click at [317, 246] on input "checkbox" at bounding box center [313, 247] width 6 height 6
checkbox input "true"
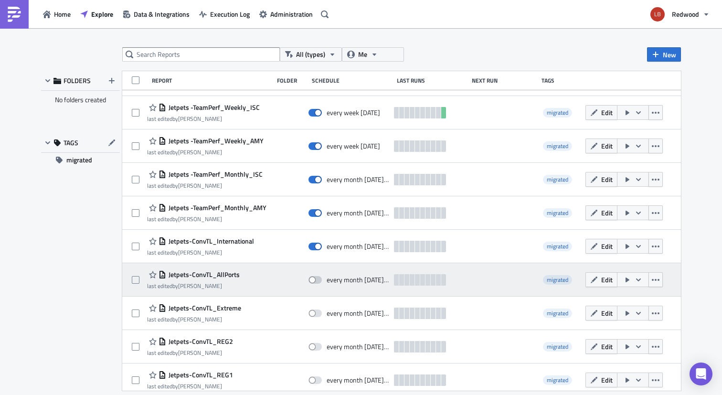
click at [322, 277] on span at bounding box center [315, 280] width 13 height 8
click at [317, 277] on input "checkbox" at bounding box center [313, 280] width 6 height 6
checkbox input "true"
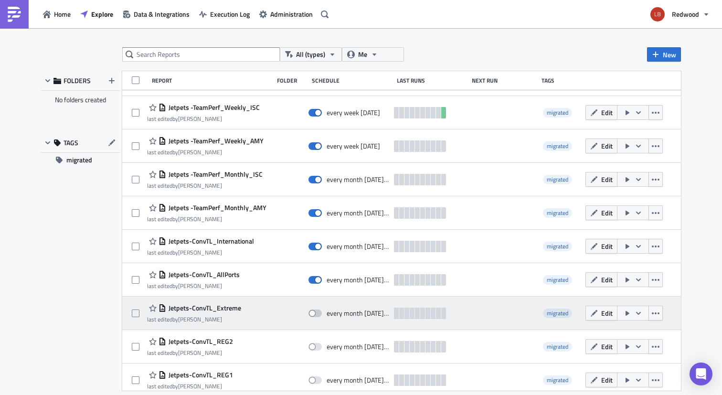
click at [322, 312] on span at bounding box center [315, 314] width 13 height 8
click at [317, 312] on input "checkbox" at bounding box center [313, 313] width 6 height 6
checkbox input "true"
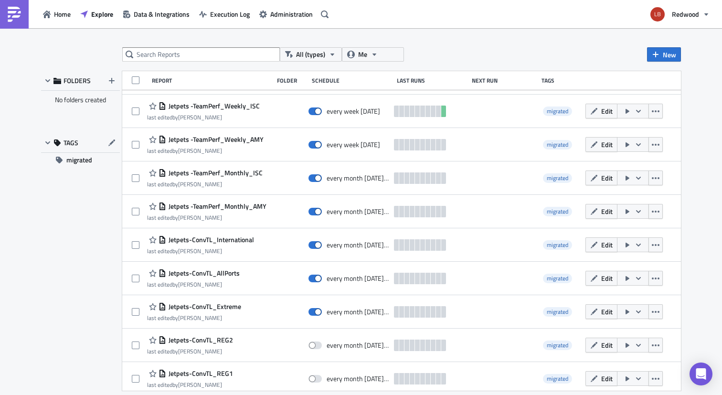
scroll to position [264, 0]
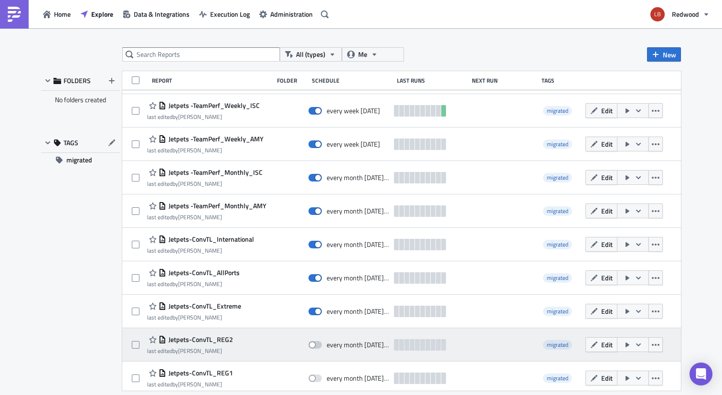
click at [322, 345] on span at bounding box center [315, 345] width 13 height 8
click at [317, 345] on input "checkbox" at bounding box center [313, 345] width 6 height 6
checkbox input "true"
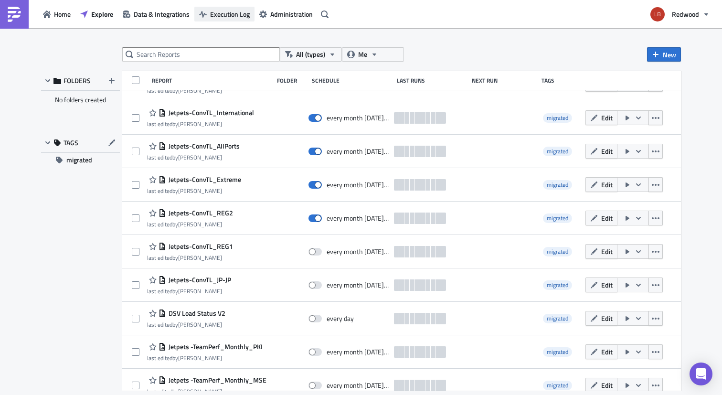
scroll to position [420, 0]
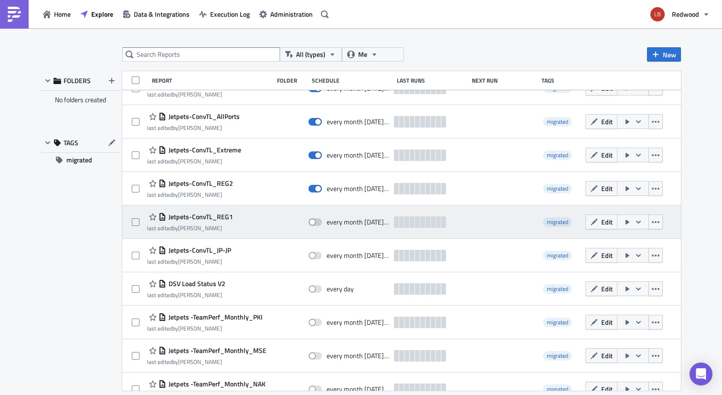
click at [322, 222] on span at bounding box center [315, 222] width 13 height 8
click at [317, 222] on input "checkbox" at bounding box center [313, 222] width 6 height 6
checkbox input "true"
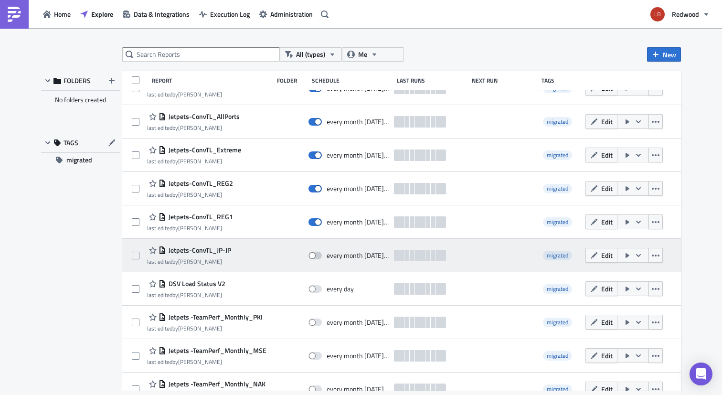
click at [322, 257] on span at bounding box center [315, 256] width 13 height 8
click at [317, 257] on input "checkbox" at bounding box center [313, 256] width 6 height 6
checkbox input "true"
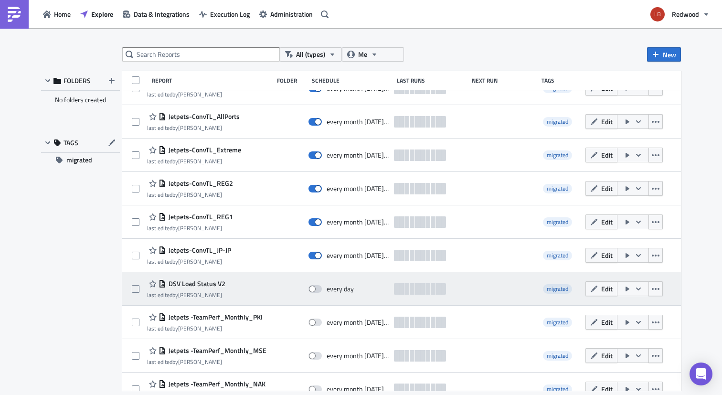
click at [642, 291] on icon "button" at bounding box center [639, 289] width 8 height 8
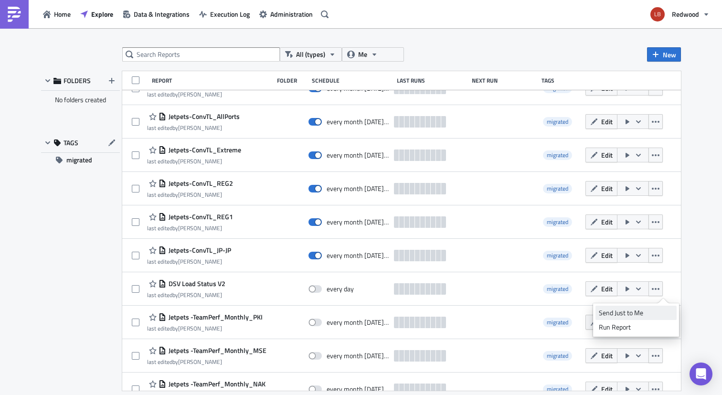
click at [641, 315] on div "Send Just to Me" at bounding box center [636, 313] width 75 height 10
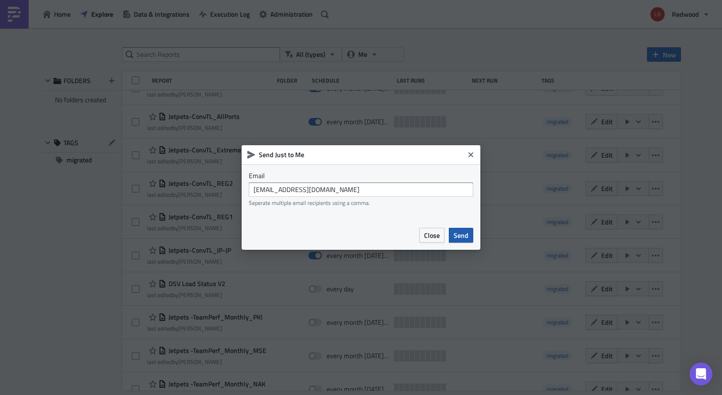
click at [460, 233] on span "Send" at bounding box center [461, 235] width 15 height 10
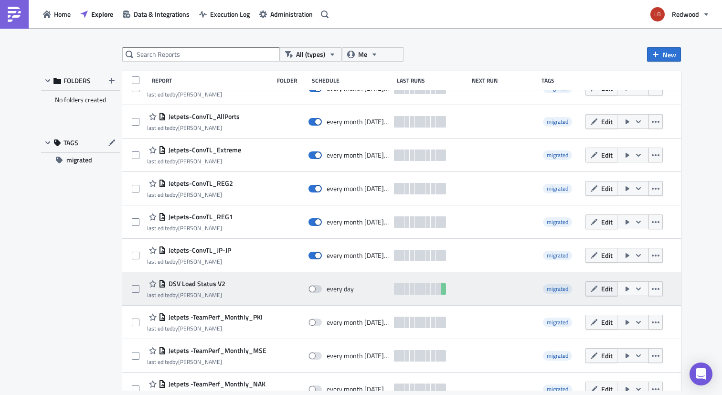
click at [613, 292] on span "Edit" at bounding box center [606, 289] width 11 height 10
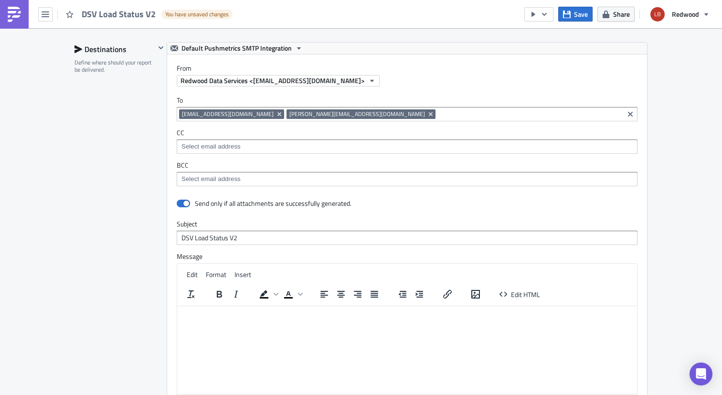
scroll to position [1129, 0]
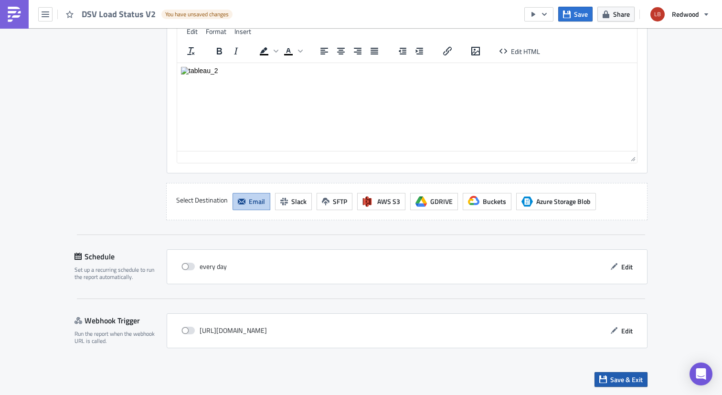
click at [633, 379] on span "Save & Exit" at bounding box center [626, 379] width 32 height 10
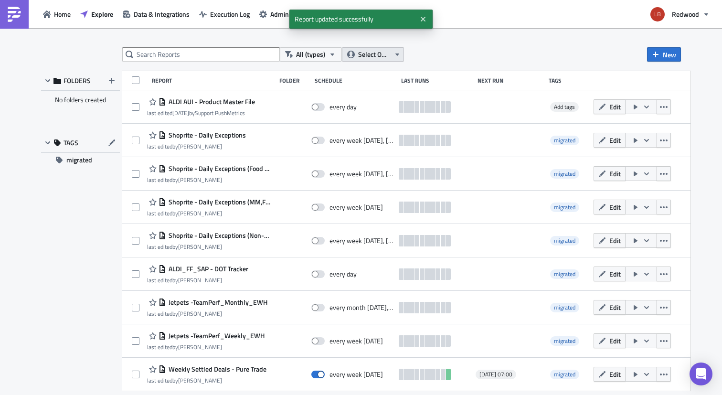
click at [365, 53] on span "Select Owner" at bounding box center [374, 54] width 32 height 11
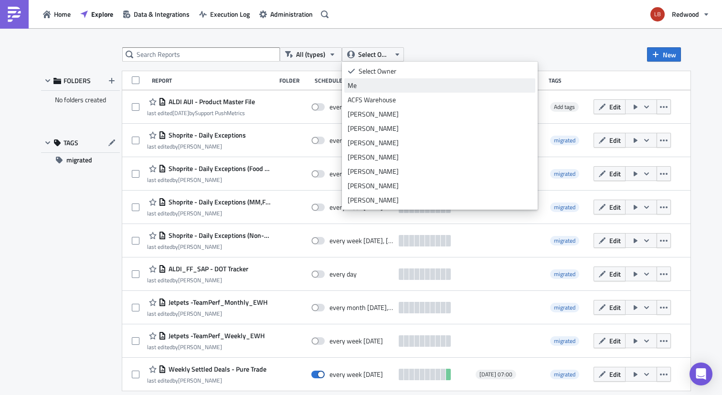
click at [365, 78] on link "Me" at bounding box center [439, 85] width 191 height 14
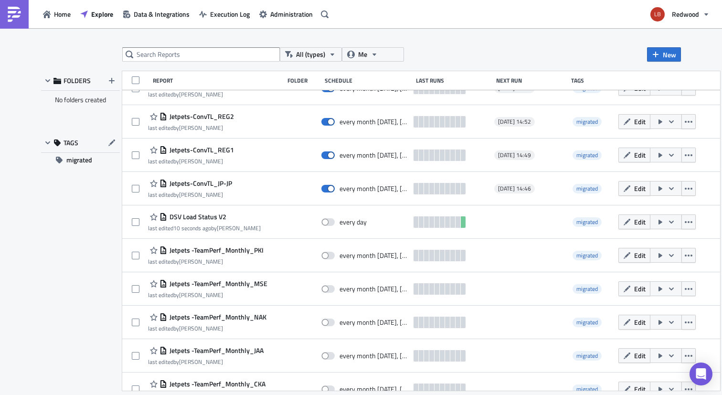
scroll to position [484, 0]
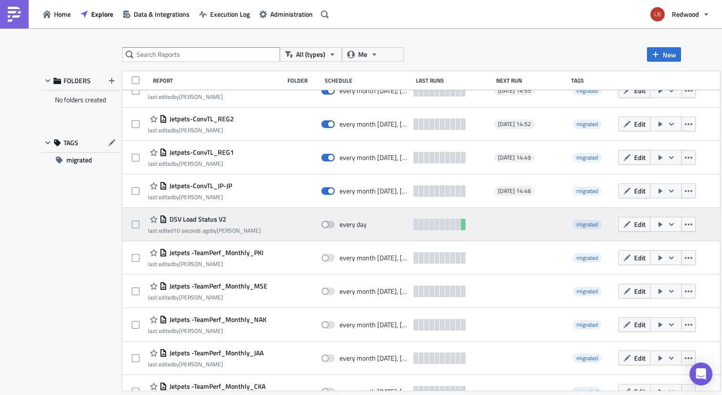
click at [335, 224] on span at bounding box center [327, 225] width 13 height 8
click at [330, 224] on input "checkbox" at bounding box center [326, 225] width 6 height 6
checkbox input "true"
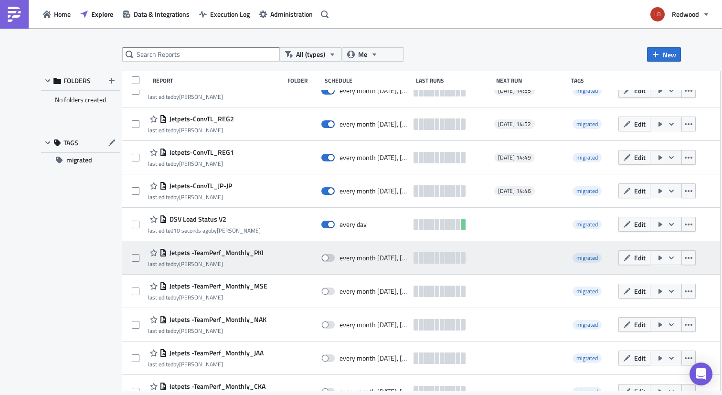
click at [335, 257] on span at bounding box center [327, 258] width 13 height 8
click at [330, 257] on input "checkbox" at bounding box center [326, 258] width 6 height 6
checkbox input "true"
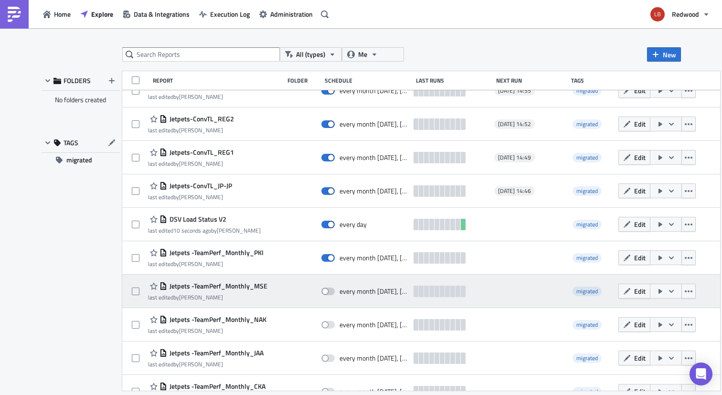
click at [335, 291] on span at bounding box center [327, 292] width 13 height 8
click at [330, 291] on input "checkbox" at bounding box center [326, 291] width 6 height 6
checkbox input "true"
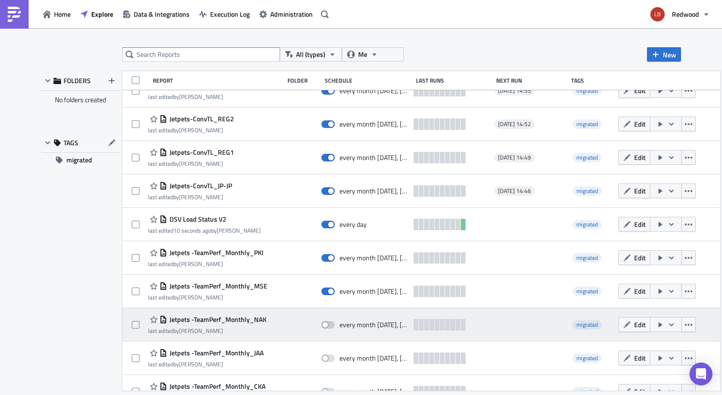
click at [335, 325] on span at bounding box center [327, 325] width 13 height 8
click at [330, 325] on input "checkbox" at bounding box center [326, 325] width 6 height 6
checkbox input "true"
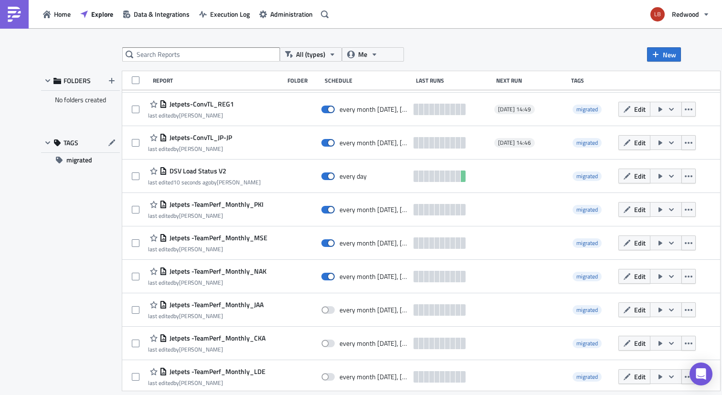
scroll to position [659, 0]
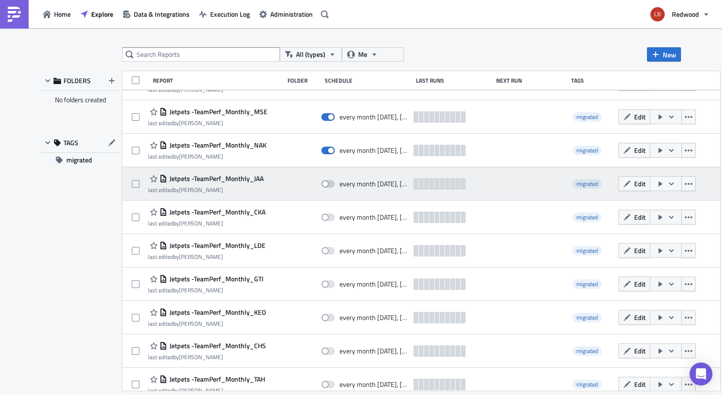
click at [335, 182] on span at bounding box center [327, 184] width 13 height 8
click at [330, 182] on input "checkbox" at bounding box center [326, 184] width 6 height 6
checkbox input "true"
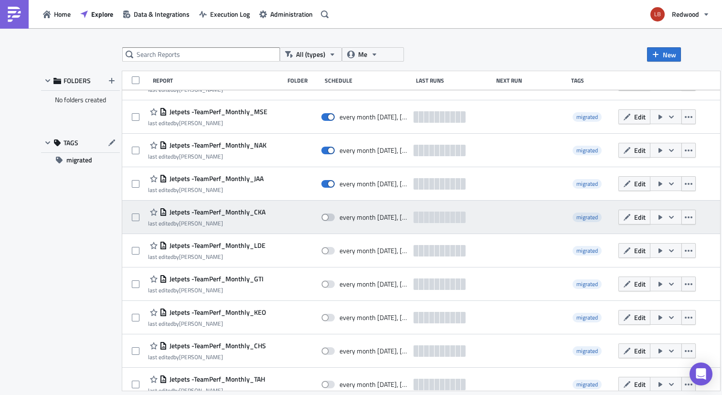
click at [335, 219] on span at bounding box center [327, 218] width 13 height 8
click at [330, 219] on input "checkbox" at bounding box center [326, 217] width 6 height 6
checkbox input "true"
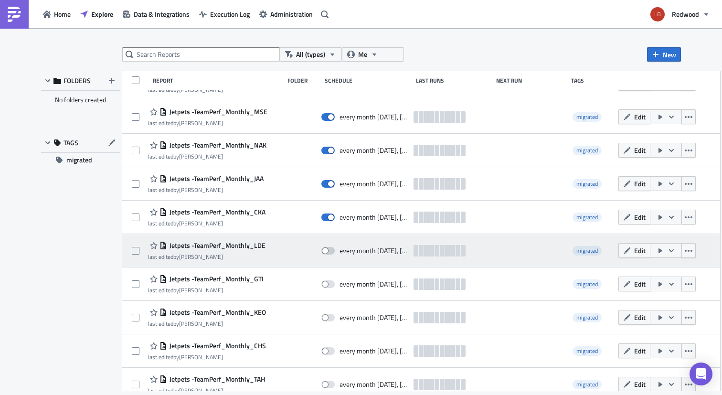
click at [335, 252] on span at bounding box center [327, 251] width 13 height 8
click at [330, 252] on input "checkbox" at bounding box center [326, 251] width 6 height 6
checkbox input "true"
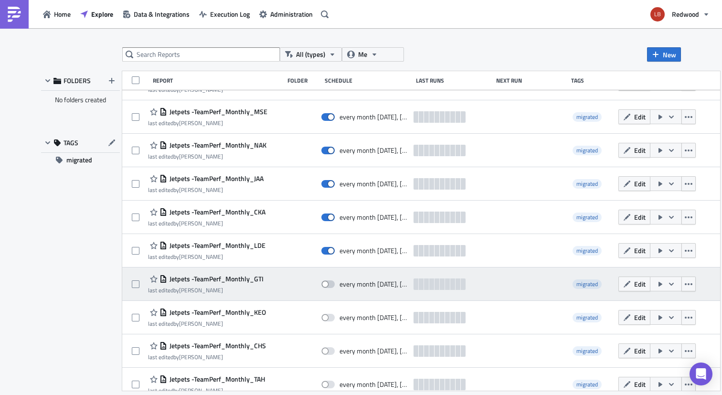
click at [335, 283] on span at bounding box center [327, 284] width 13 height 8
click at [330, 283] on input "checkbox" at bounding box center [326, 284] width 6 height 6
checkbox input "true"
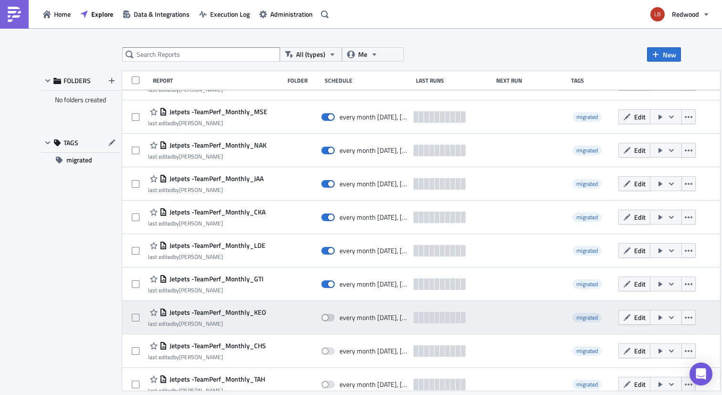
click at [335, 319] on span at bounding box center [327, 318] width 13 height 8
click at [330, 319] on input "checkbox" at bounding box center [326, 318] width 6 height 6
checkbox input "true"
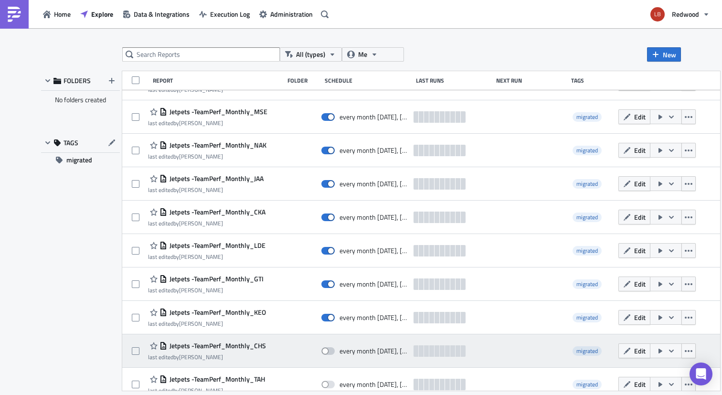
click at [335, 352] on span at bounding box center [327, 351] width 13 height 8
click at [330, 352] on input "checkbox" at bounding box center [326, 351] width 6 height 6
checkbox input "true"
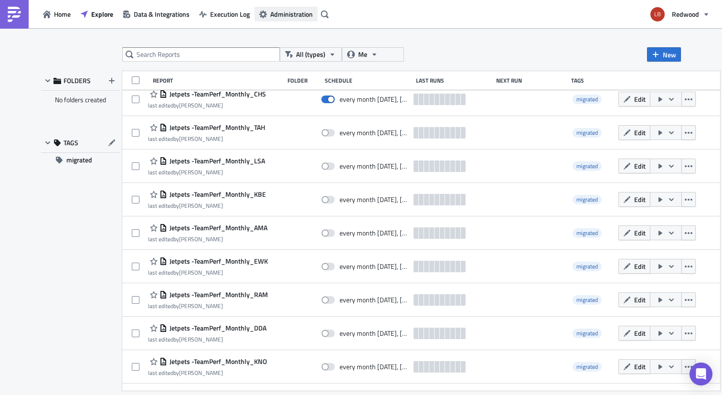
scroll to position [896, 0]
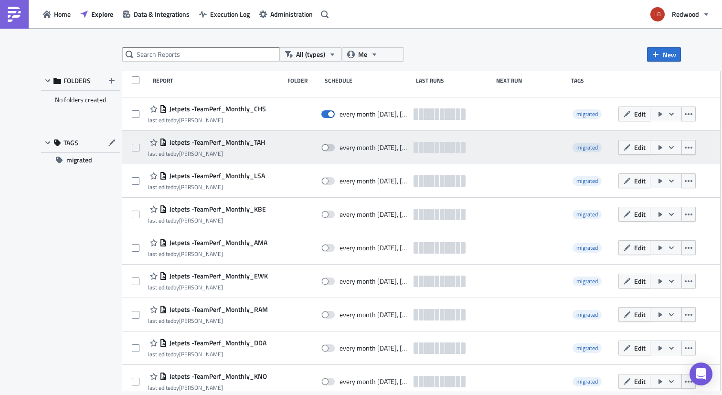
click at [335, 148] on span at bounding box center [327, 148] width 13 height 8
click at [330, 148] on input "checkbox" at bounding box center [326, 148] width 6 height 6
checkbox input "true"
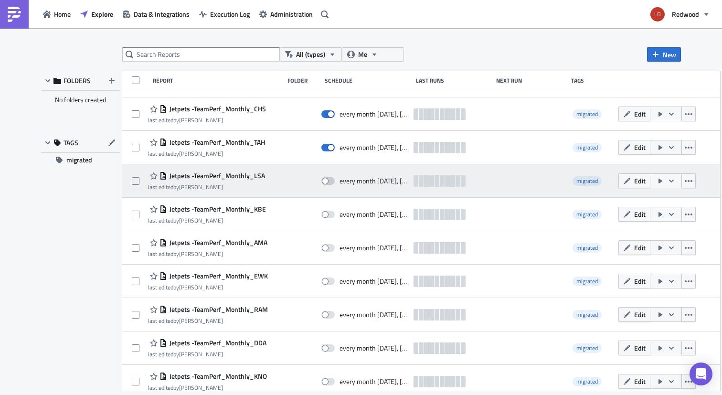
click at [335, 179] on span at bounding box center [327, 181] width 13 height 8
click at [330, 179] on input "checkbox" at bounding box center [326, 181] width 6 height 6
checkbox input "true"
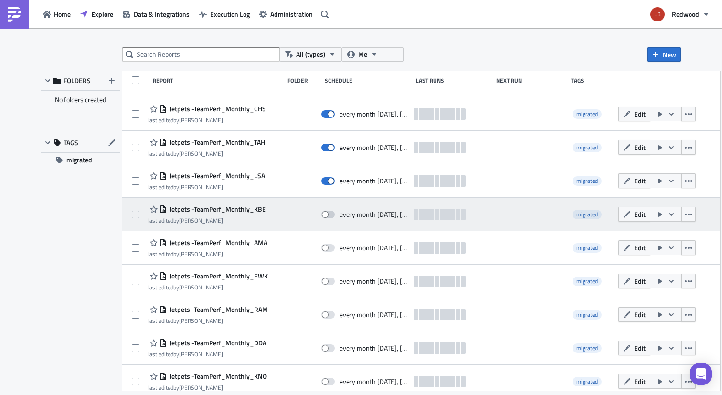
click at [335, 214] on span at bounding box center [327, 215] width 13 height 8
click at [330, 214] on input "checkbox" at bounding box center [326, 215] width 6 height 6
checkbox input "true"
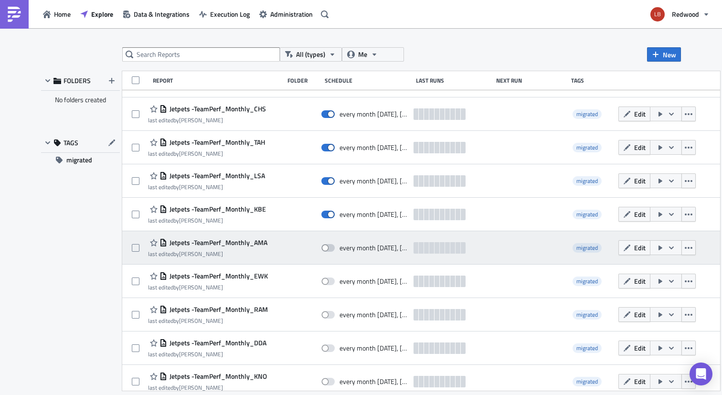
click at [335, 247] on span at bounding box center [327, 248] width 13 height 8
click at [330, 247] on input "checkbox" at bounding box center [326, 248] width 6 height 6
checkbox input "true"
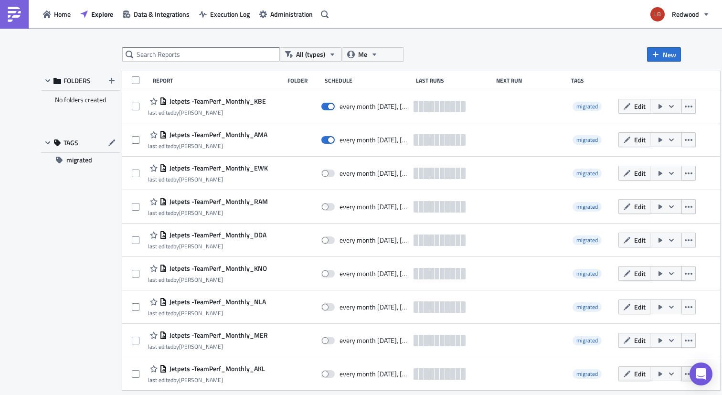
scroll to position [999, 0]
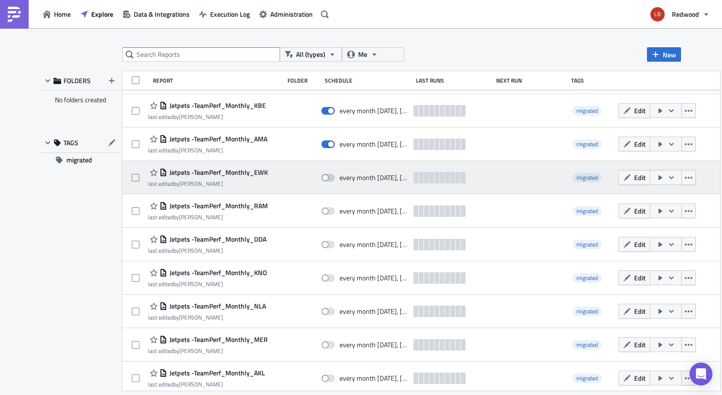
click at [335, 177] on span at bounding box center [327, 178] width 13 height 8
click at [330, 177] on input "checkbox" at bounding box center [326, 178] width 6 height 6
checkbox input "true"
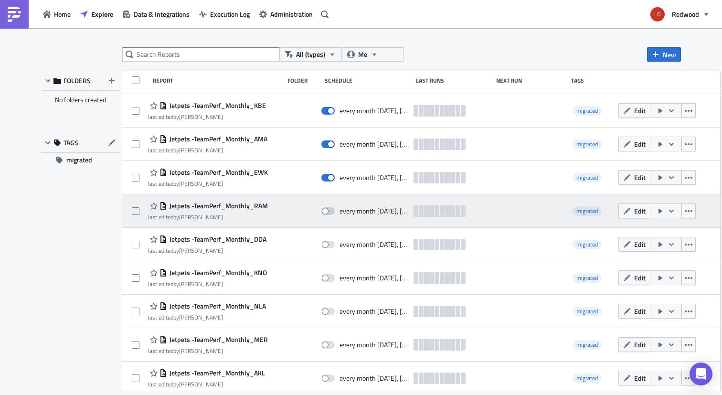
click at [335, 208] on span at bounding box center [327, 211] width 13 height 8
click at [330, 208] on input "checkbox" at bounding box center [326, 211] width 6 height 6
checkbox input "true"
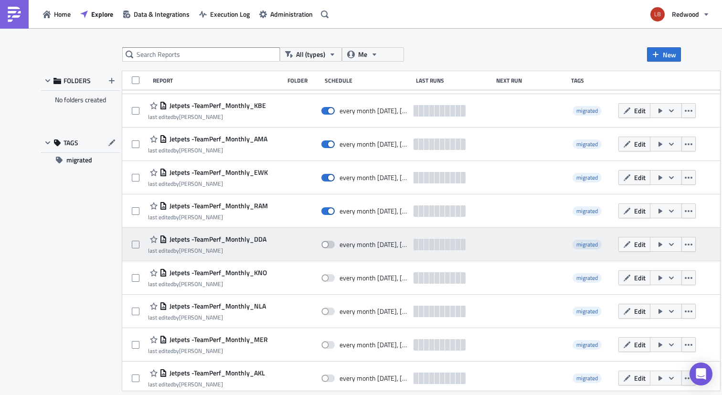
click at [335, 243] on span at bounding box center [327, 245] width 13 height 8
click at [330, 243] on input "checkbox" at bounding box center [326, 245] width 6 height 6
checkbox input "true"
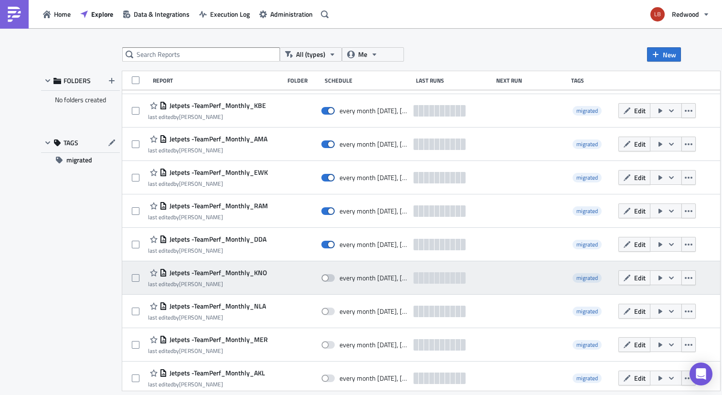
click at [335, 277] on span at bounding box center [327, 278] width 13 height 8
click at [330, 277] on input "checkbox" at bounding box center [326, 278] width 6 height 6
checkbox input "true"
click at [674, 277] on icon "button" at bounding box center [671, 277] width 5 height 3
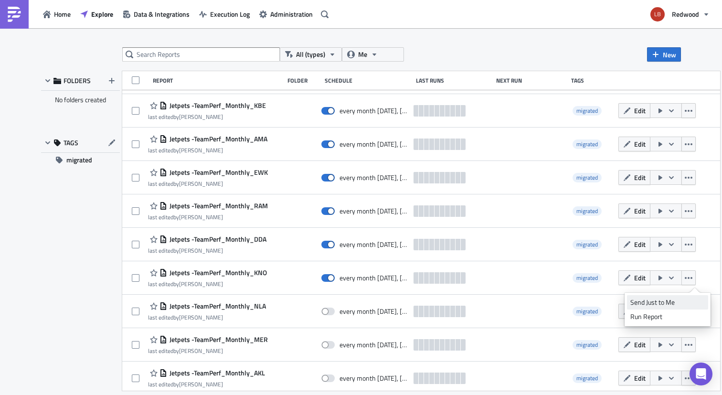
click at [672, 300] on div "Send Just to Me" at bounding box center [667, 303] width 75 height 10
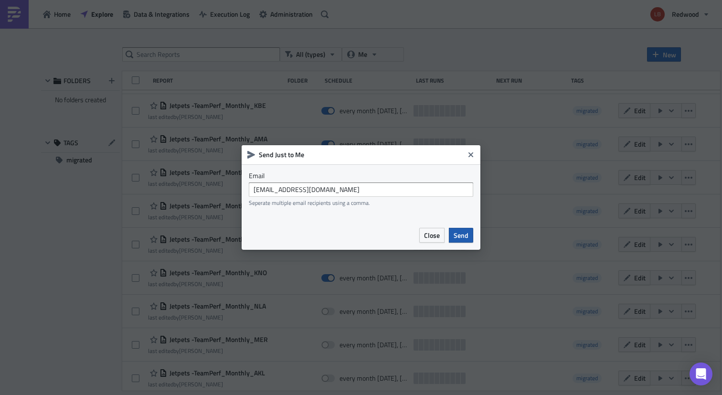
click at [462, 237] on span "Send" at bounding box center [461, 235] width 15 height 10
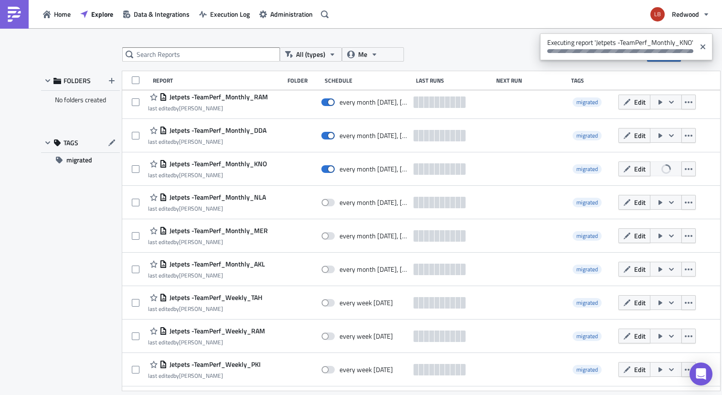
scroll to position [1106, 0]
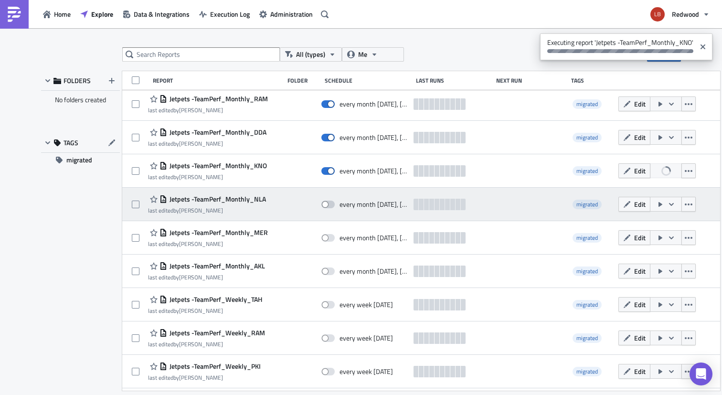
click at [335, 205] on span at bounding box center [327, 205] width 13 height 8
click at [330, 205] on input "checkbox" at bounding box center [326, 205] width 6 height 6
checkbox input "true"
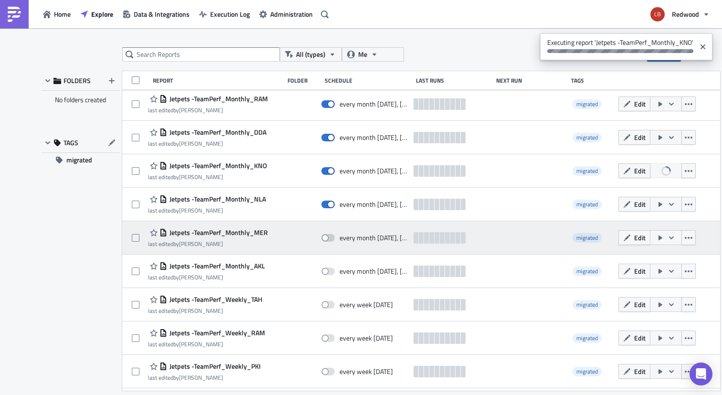
click at [335, 239] on span at bounding box center [327, 238] width 13 height 8
click at [330, 239] on input "checkbox" at bounding box center [326, 238] width 6 height 6
checkbox input "true"
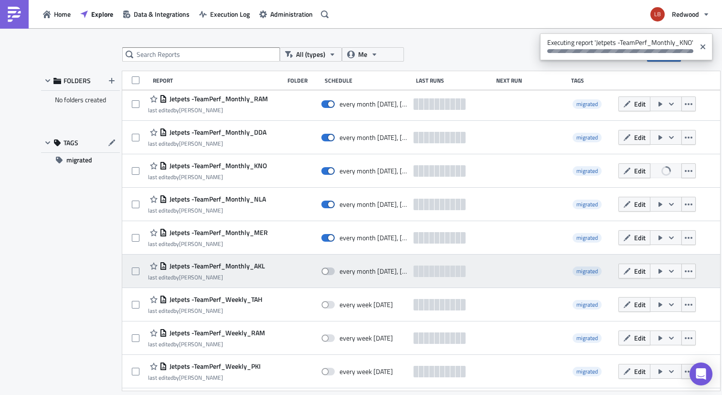
click at [335, 271] on span at bounding box center [327, 271] width 13 height 8
click at [330, 271] on input "checkbox" at bounding box center [326, 271] width 6 height 6
checkbox input "true"
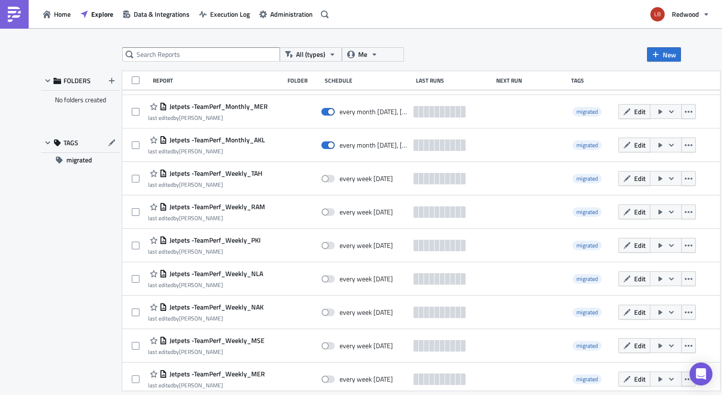
scroll to position [1233, 0]
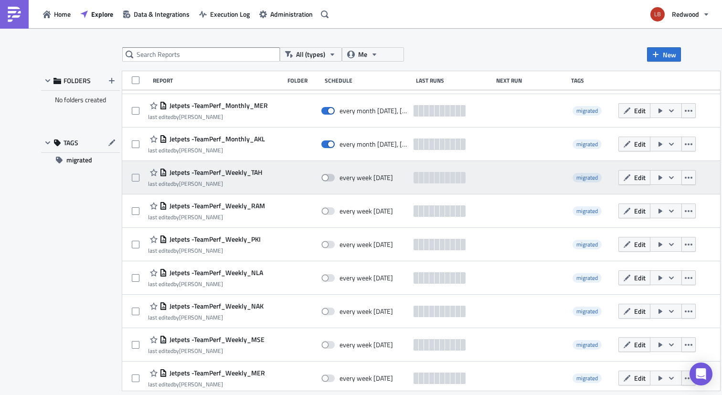
click at [335, 176] on span at bounding box center [327, 178] width 13 height 8
click at [330, 176] on input "checkbox" at bounding box center [326, 178] width 6 height 6
checkbox input "true"
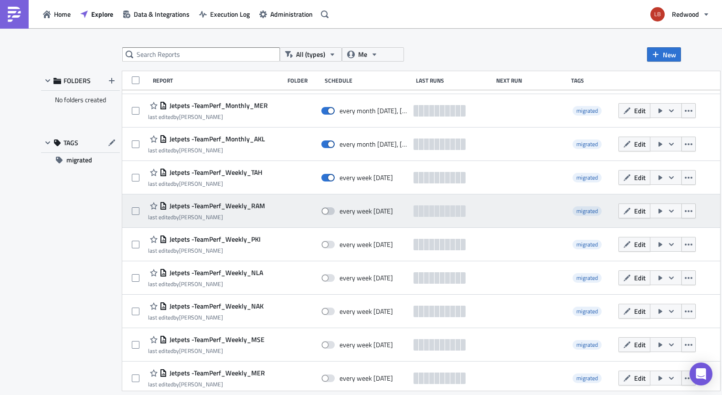
click at [335, 211] on span at bounding box center [327, 211] width 13 height 8
click at [330, 211] on input "checkbox" at bounding box center [326, 211] width 6 height 6
checkbox input "true"
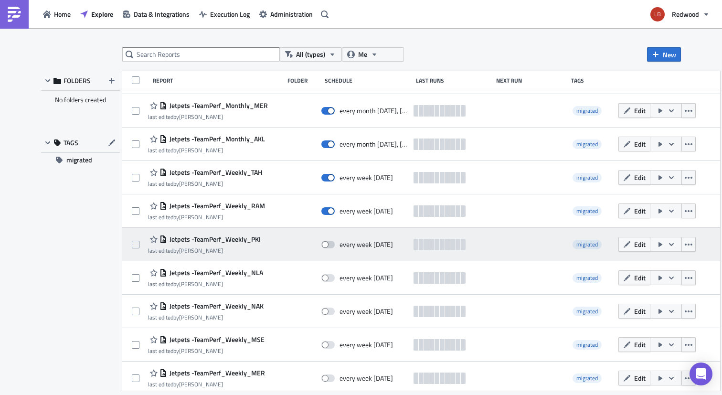
click at [335, 245] on span at bounding box center [327, 245] width 13 height 8
click at [330, 245] on input "checkbox" at bounding box center [326, 245] width 6 height 6
checkbox input "true"
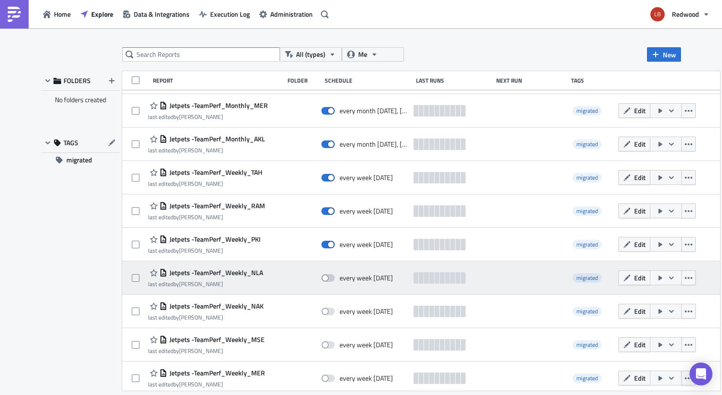
click at [335, 278] on span at bounding box center [327, 278] width 13 height 8
click at [330, 278] on input "checkbox" at bounding box center [326, 278] width 6 height 6
checkbox input "true"
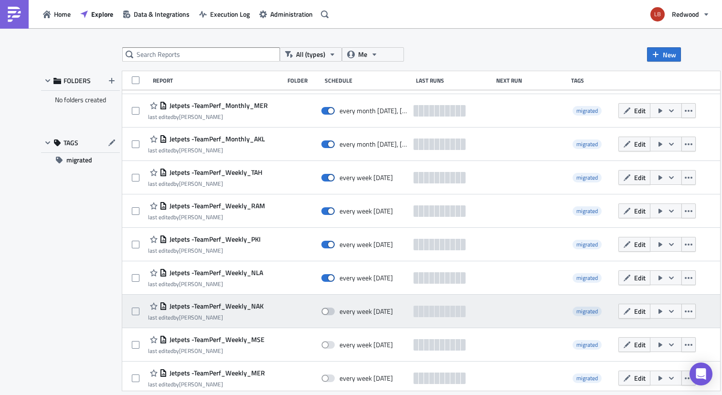
click at [335, 309] on span at bounding box center [327, 312] width 13 height 8
click at [330, 309] on input "checkbox" at bounding box center [326, 312] width 6 height 6
checkbox input "true"
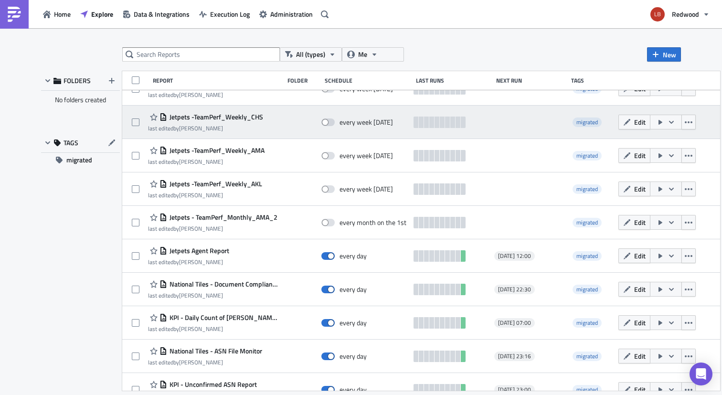
scroll to position [1850, 0]
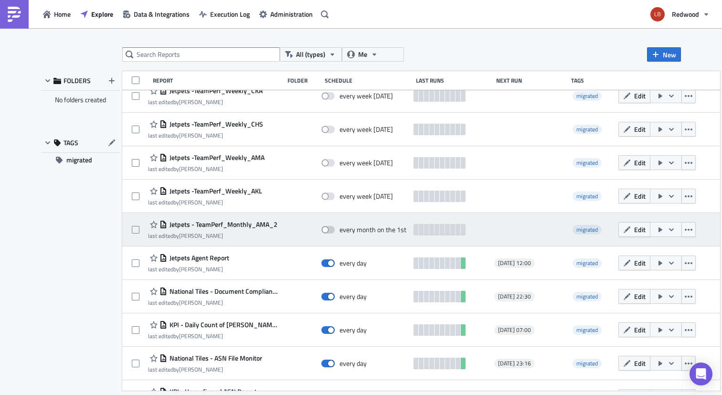
click at [335, 231] on span at bounding box center [327, 230] width 13 height 8
click at [330, 231] on input "checkbox" at bounding box center [326, 230] width 6 height 6
checkbox input "true"
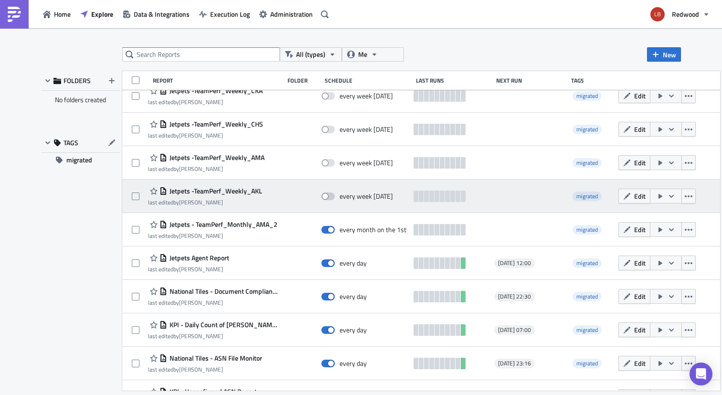
click at [335, 196] on span at bounding box center [327, 196] width 13 height 8
click at [330, 196] on input "checkbox" at bounding box center [326, 196] width 6 height 6
checkbox input "true"
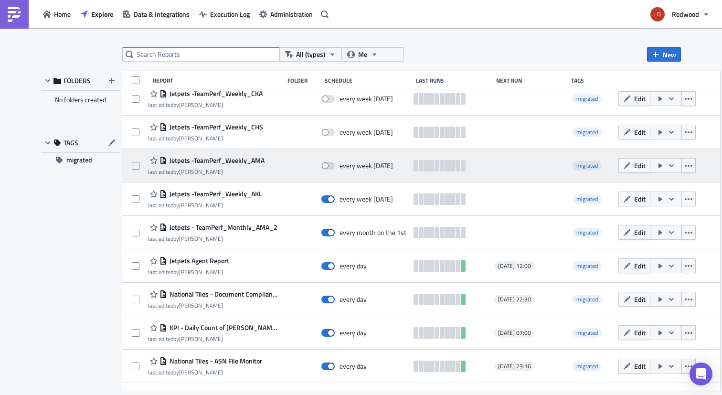
scroll to position [1834, 0]
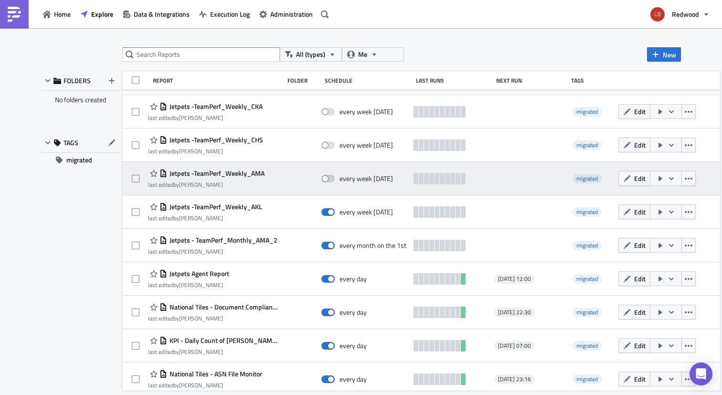
click at [335, 179] on span at bounding box center [327, 179] width 13 height 8
click at [330, 179] on input "checkbox" at bounding box center [326, 179] width 6 height 6
checkbox input "true"
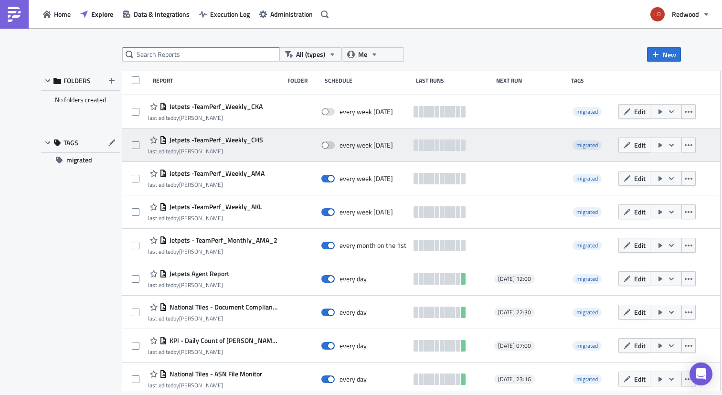
click at [335, 146] on span at bounding box center [327, 145] width 13 height 8
click at [330, 146] on input "checkbox" at bounding box center [326, 145] width 6 height 6
checkbox input "true"
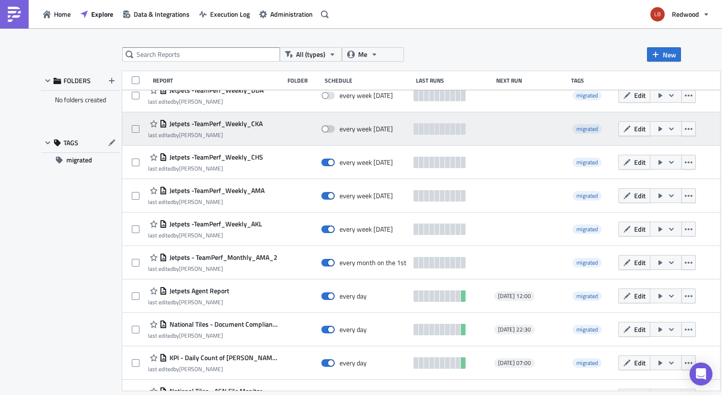
click at [335, 131] on span at bounding box center [327, 129] width 13 height 8
click at [330, 131] on input "checkbox" at bounding box center [326, 129] width 6 height 6
checkbox input "true"
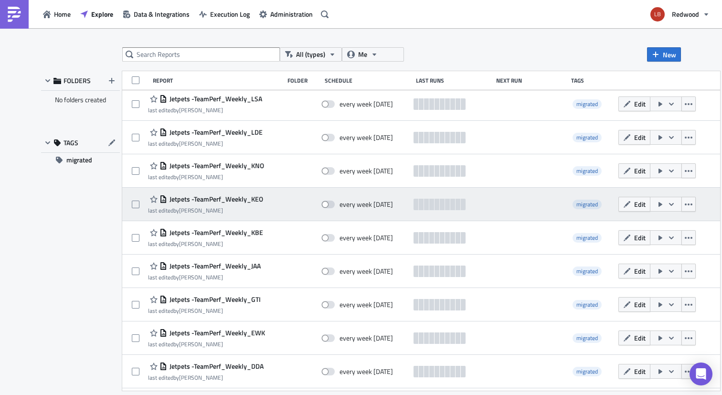
scroll to position [1601, 0]
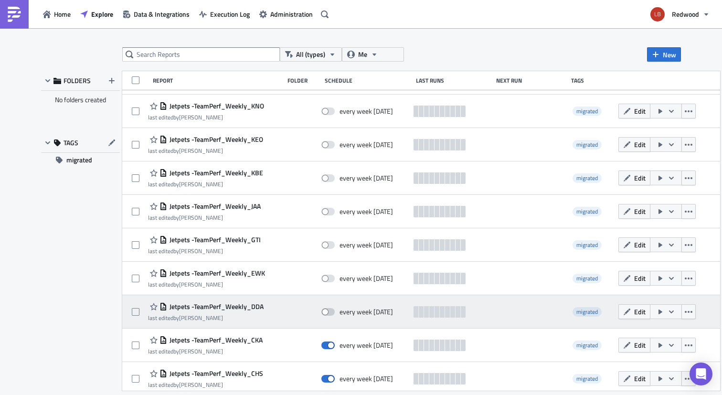
click at [335, 312] on span at bounding box center [327, 312] width 13 height 8
click at [330, 312] on input "checkbox" at bounding box center [326, 312] width 6 height 6
checkbox input "true"
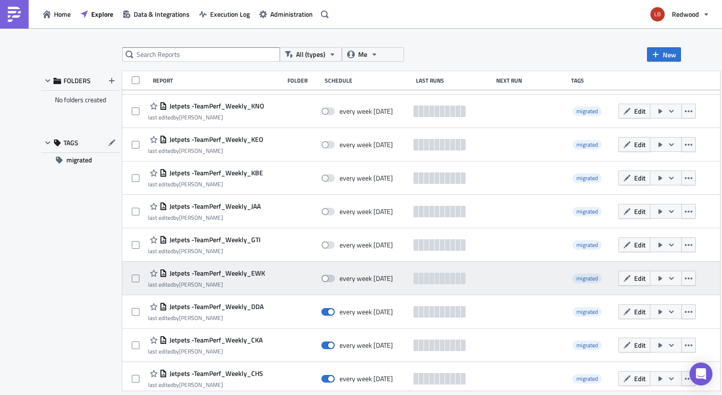
click at [335, 281] on span at bounding box center [327, 279] width 13 height 8
click at [330, 281] on input "checkbox" at bounding box center [326, 279] width 6 height 6
checkbox input "true"
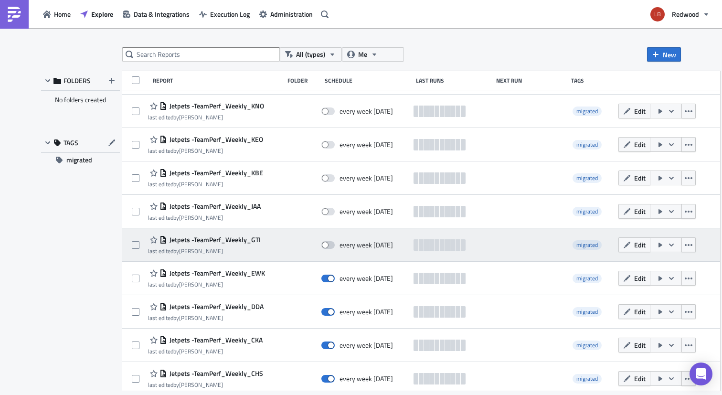
click at [335, 246] on span at bounding box center [327, 245] width 13 height 8
click at [330, 246] on input "checkbox" at bounding box center [326, 245] width 6 height 6
checkbox input "true"
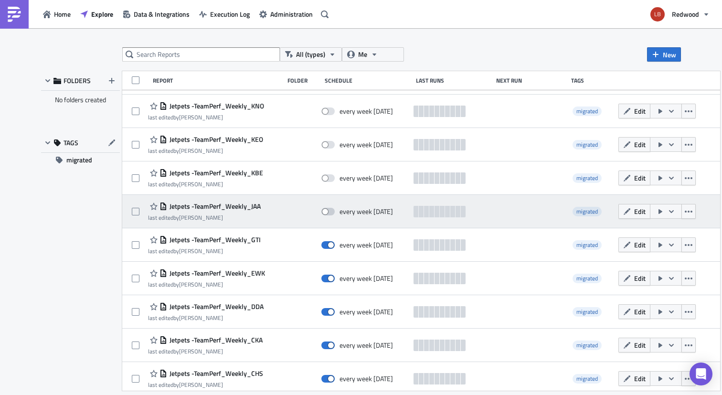
click at [335, 209] on span at bounding box center [327, 212] width 13 height 8
click at [330, 209] on input "checkbox" at bounding box center [326, 212] width 6 height 6
checkbox input "true"
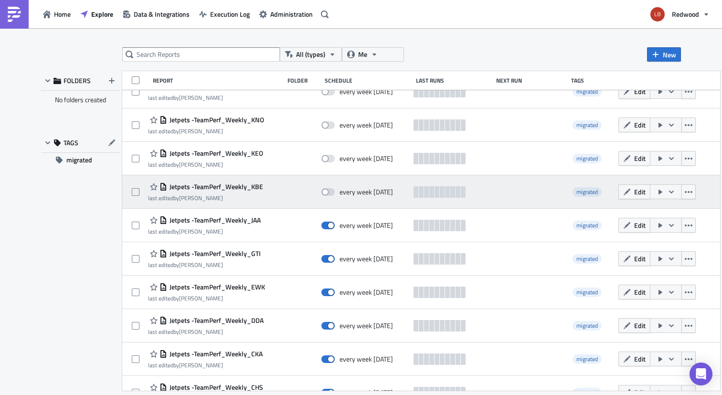
scroll to position [1584, 0]
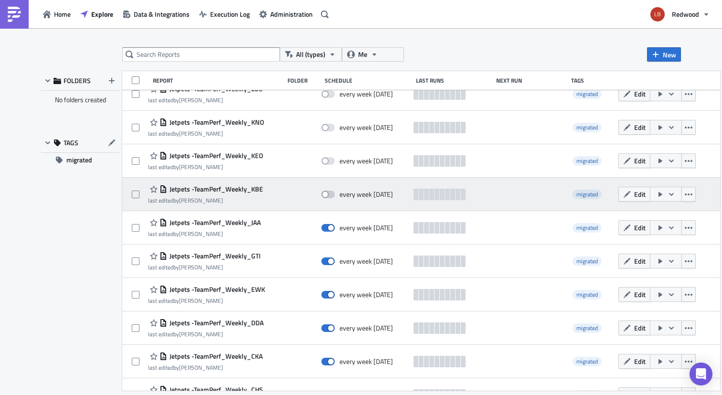
click at [335, 196] on span at bounding box center [327, 195] width 13 height 8
click at [330, 196] on input "checkbox" at bounding box center [326, 195] width 6 height 6
checkbox input "true"
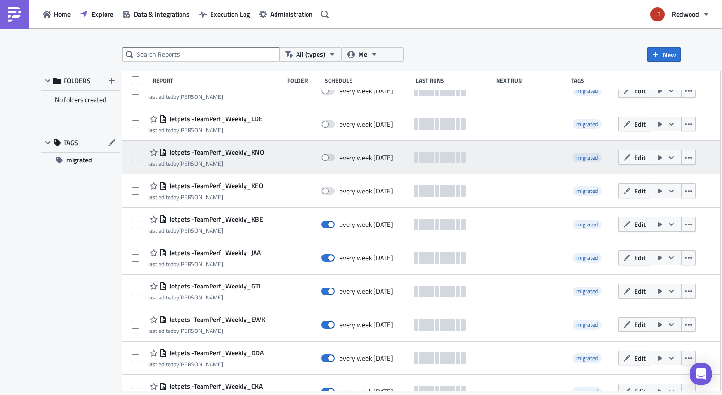
scroll to position [1500, 0]
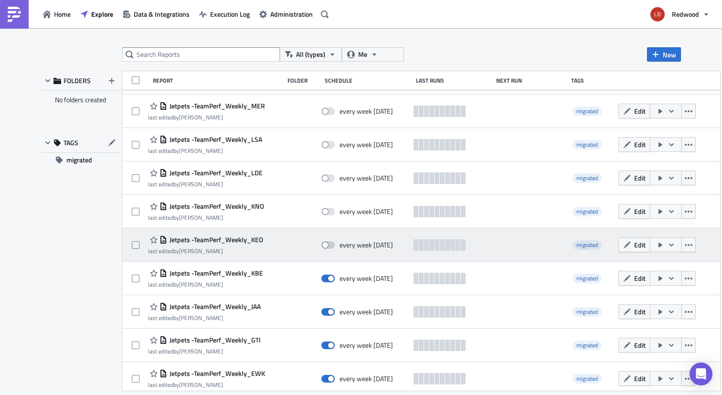
click at [335, 245] on span at bounding box center [327, 245] width 13 height 8
click at [330, 245] on input "checkbox" at bounding box center [326, 245] width 6 height 6
checkbox input "true"
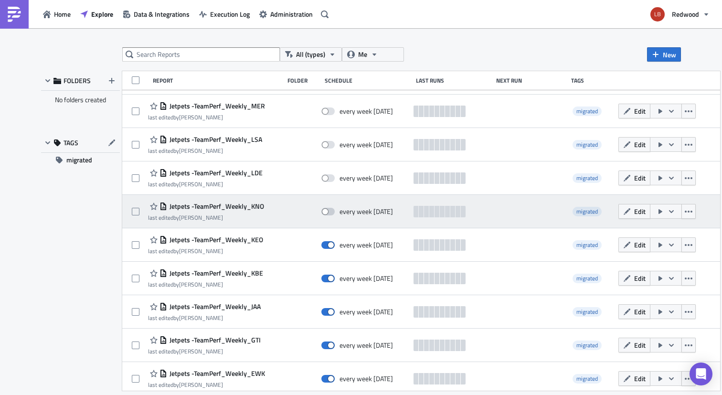
click at [335, 210] on span at bounding box center [327, 212] width 13 height 8
click at [330, 210] on input "checkbox" at bounding box center [326, 212] width 6 height 6
checkbox input "true"
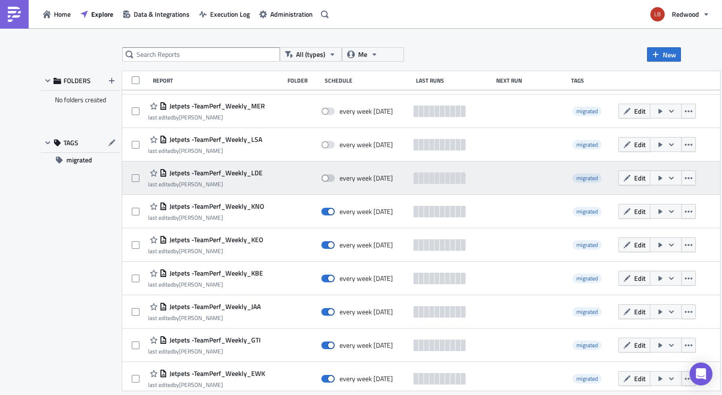
click at [335, 180] on span at bounding box center [327, 178] width 13 height 8
click at [330, 180] on input "checkbox" at bounding box center [326, 178] width 6 height 6
checkbox input "true"
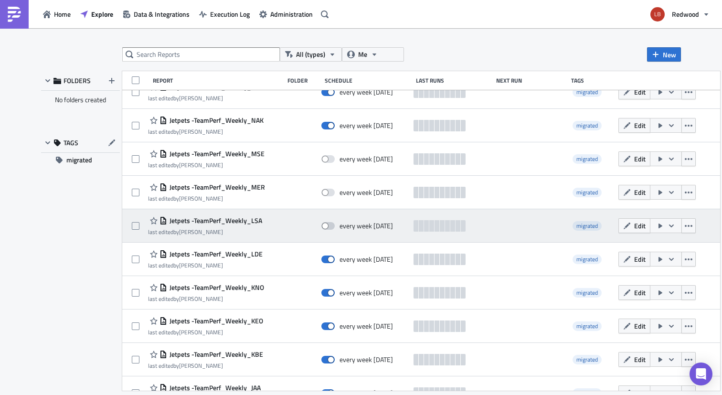
click at [335, 225] on span at bounding box center [327, 226] width 13 height 8
click at [330, 225] on input "checkbox" at bounding box center [326, 226] width 6 height 6
checkbox input "true"
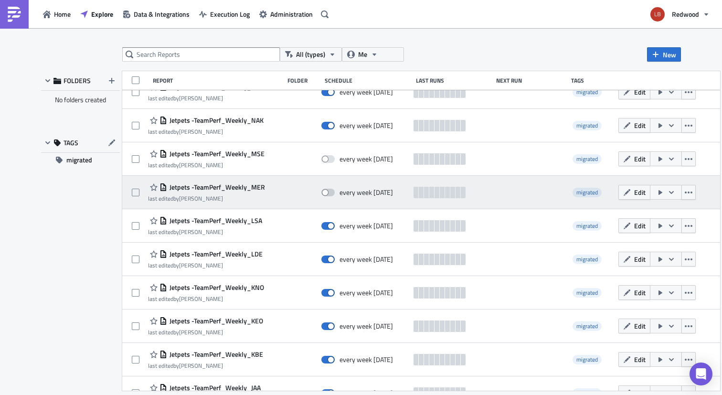
click at [335, 189] on span at bounding box center [327, 193] width 13 height 8
click at [330, 190] on input "checkbox" at bounding box center [326, 193] width 6 height 6
checkbox input "true"
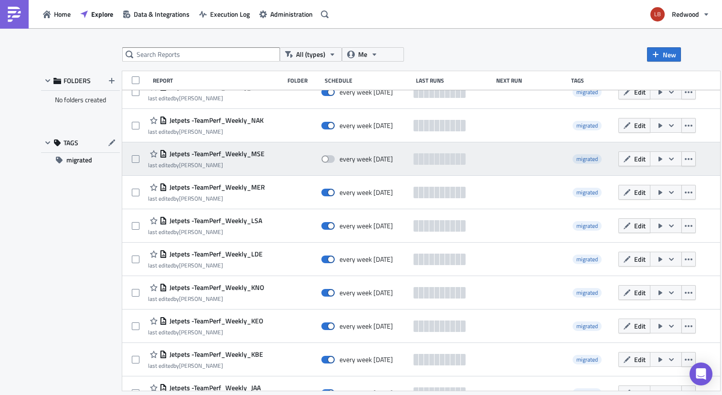
click at [335, 160] on span at bounding box center [327, 159] width 13 height 8
click at [330, 160] on input "checkbox" at bounding box center [326, 159] width 6 height 6
checkbox input "true"
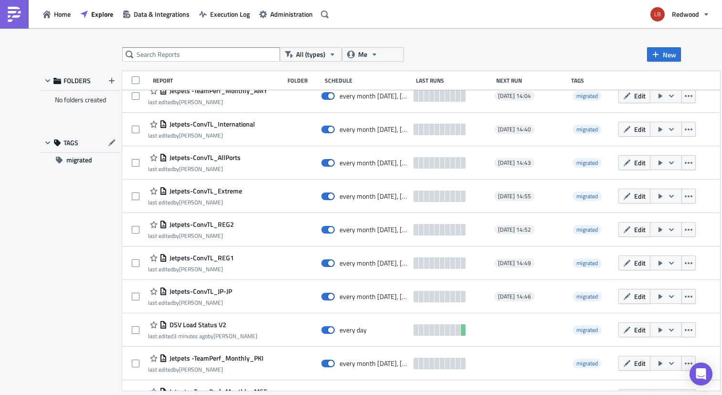
scroll to position [0, 0]
